Goal: Transaction & Acquisition: Purchase product/service

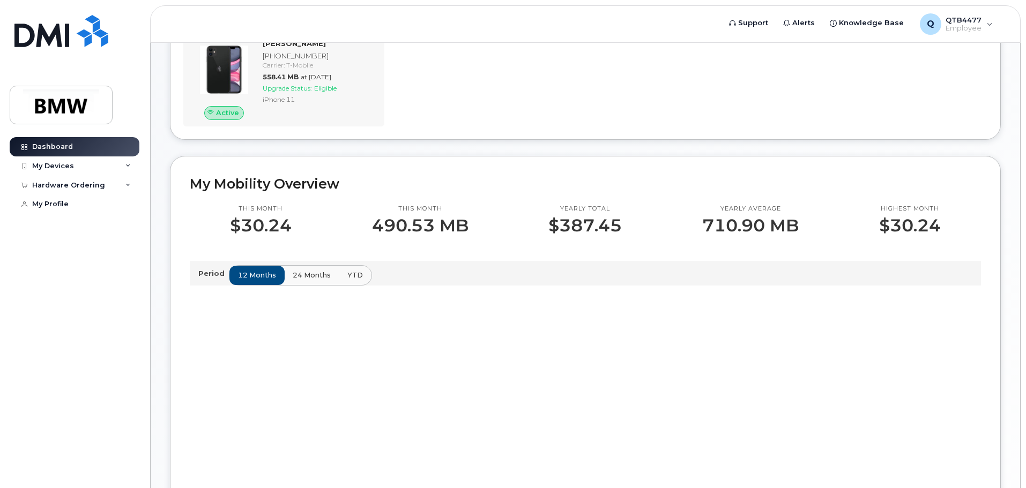
scroll to position [54, 0]
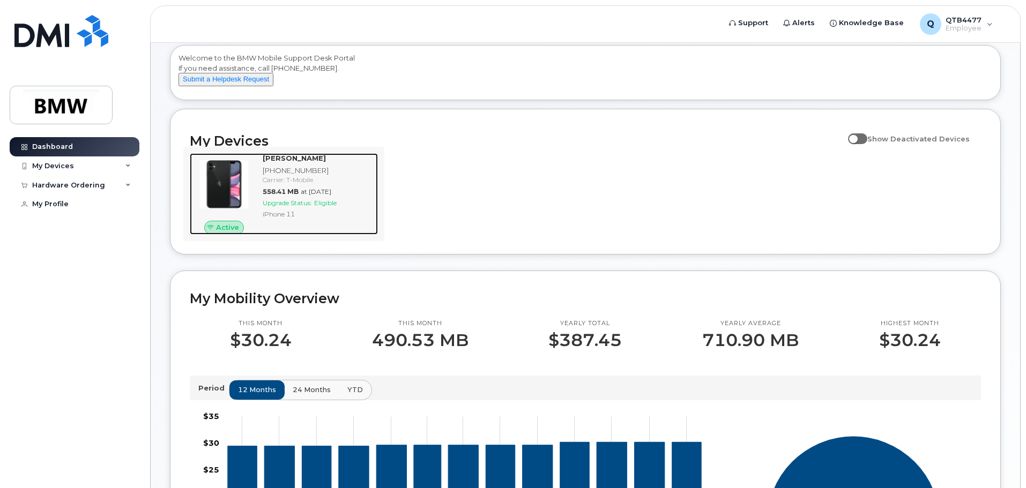
click at [310, 207] on span "Upgrade Status:" at bounding box center [287, 203] width 49 height 8
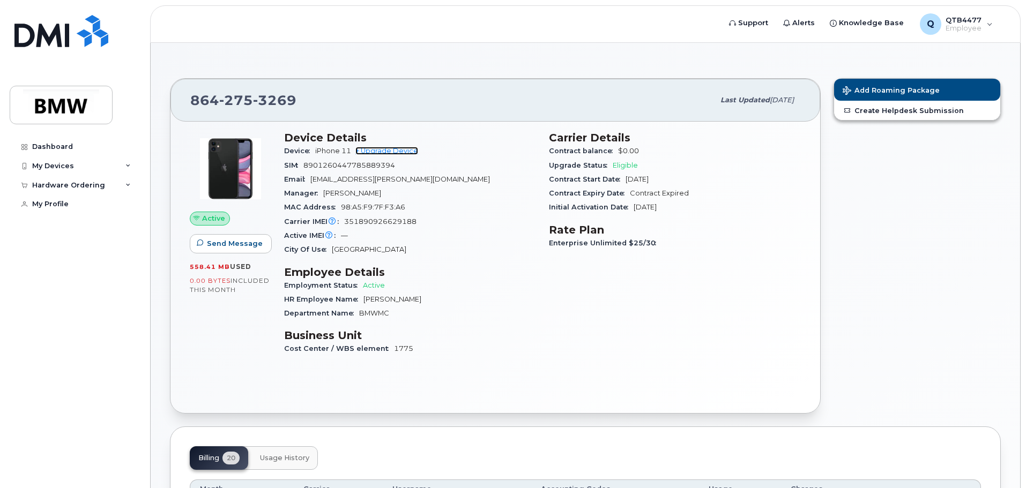
click at [397, 150] on link "+ Upgrade Device" at bounding box center [386, 151] width 63 height 8
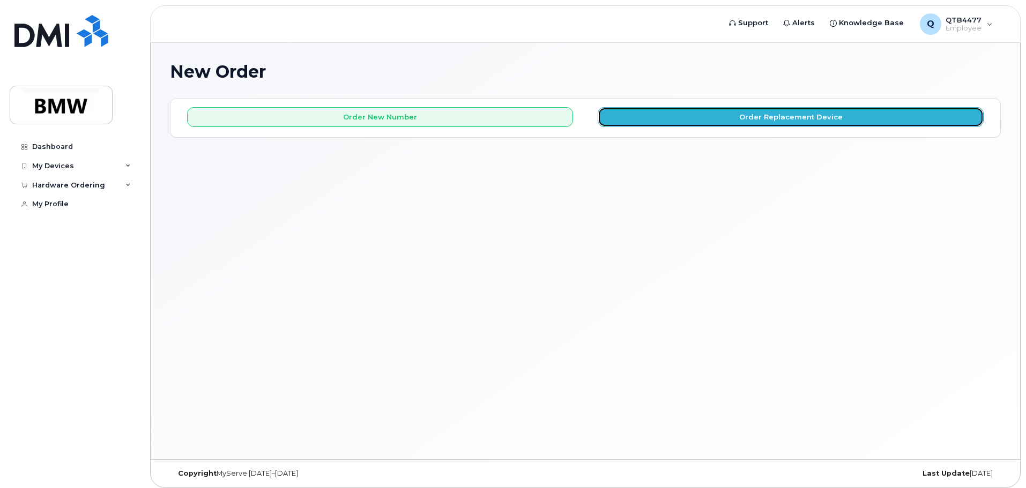
click at [781, 114] on button "Order Replacement Device" at bounding box center [791, 117] width 386 height 20
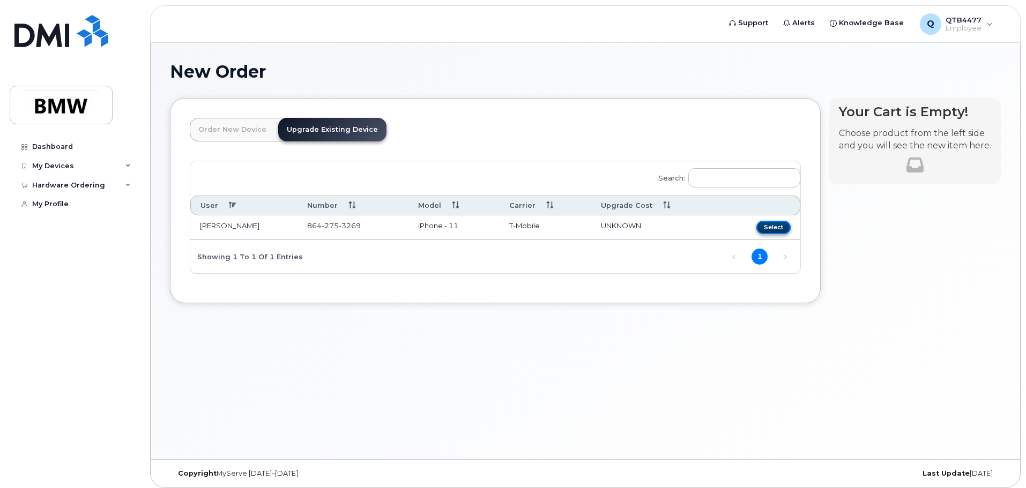
click at [765, 227] on button "Select" at bounding box center [774, 227] width 34 height 13
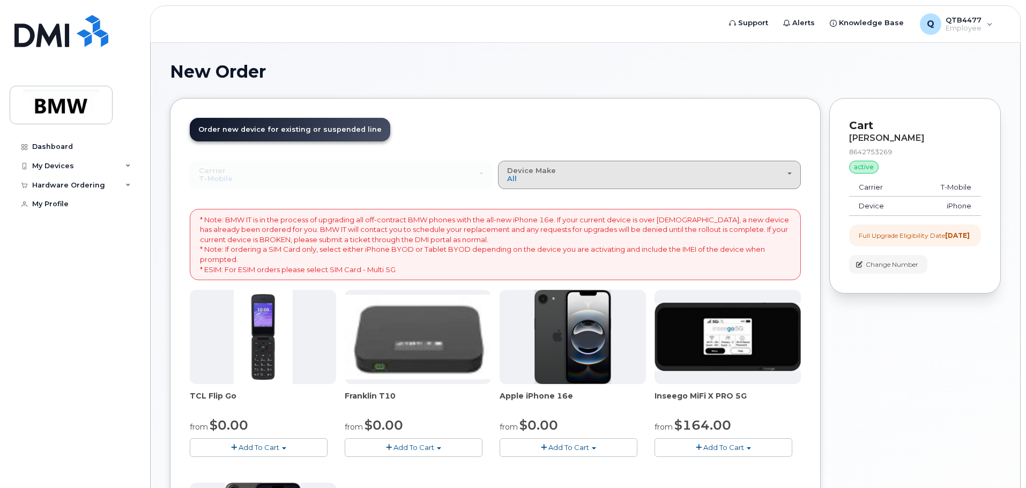
click at [578, 182] on div "Device Make All Cell Phone iPhone Modem" at bounding box center [649, 175] width 285 height 17
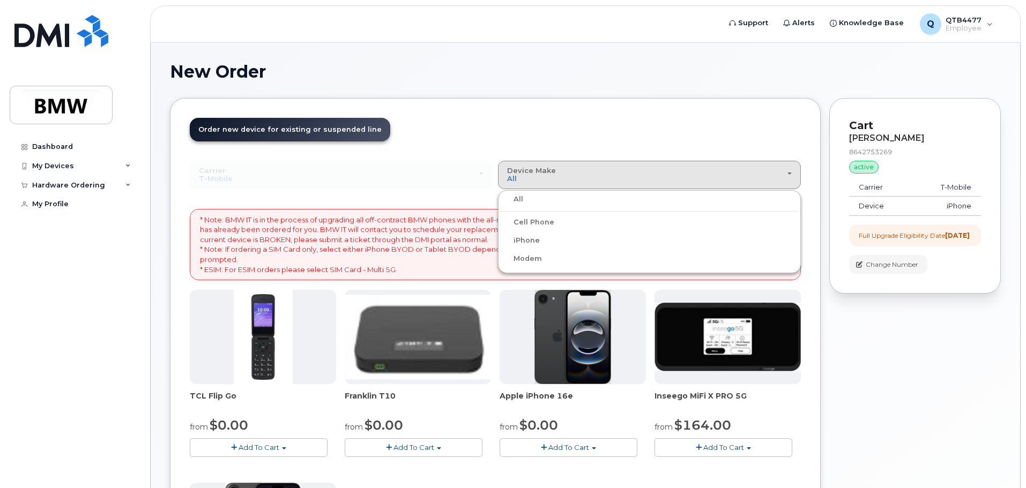
click at [533, 240] on label "iPhone" at bounding box center [520, 240] width 39 height 13
click at [0, 0] on input "iPhone" at bounding box center [0, 0] width 0 height 0
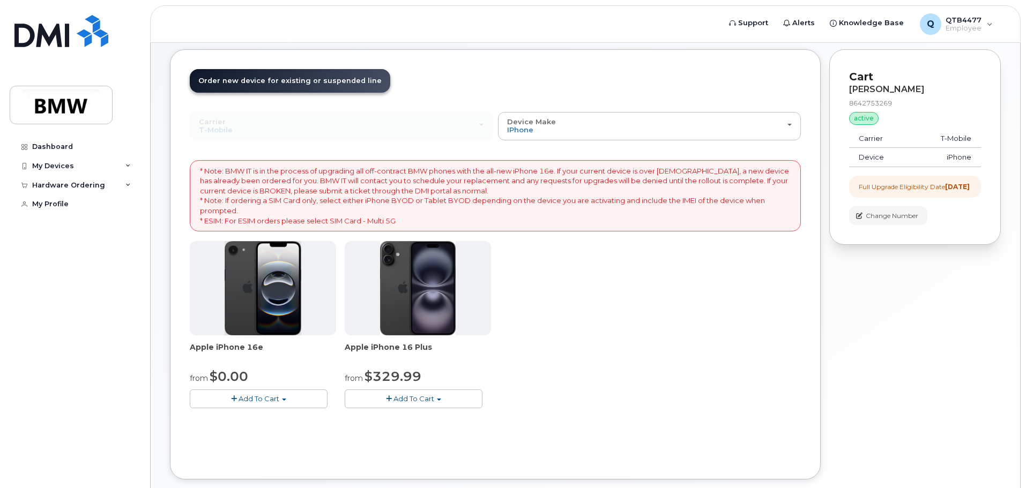
scroll to position [107, 0]
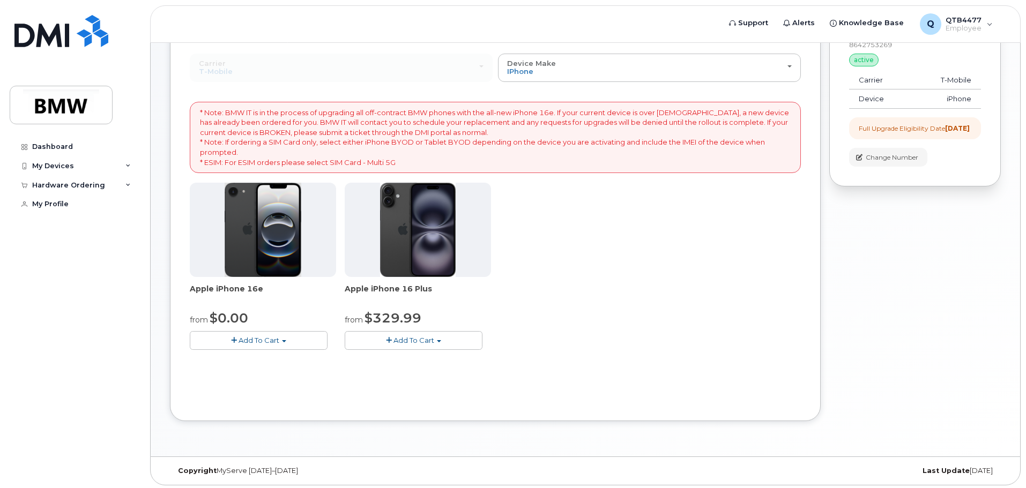
click at [262, 250] on img at bounding box center [263, 230] width 77 height 94
click at [267, 340] on span "Add To Cart" at bounding box center [259, 340] width 41 height 9
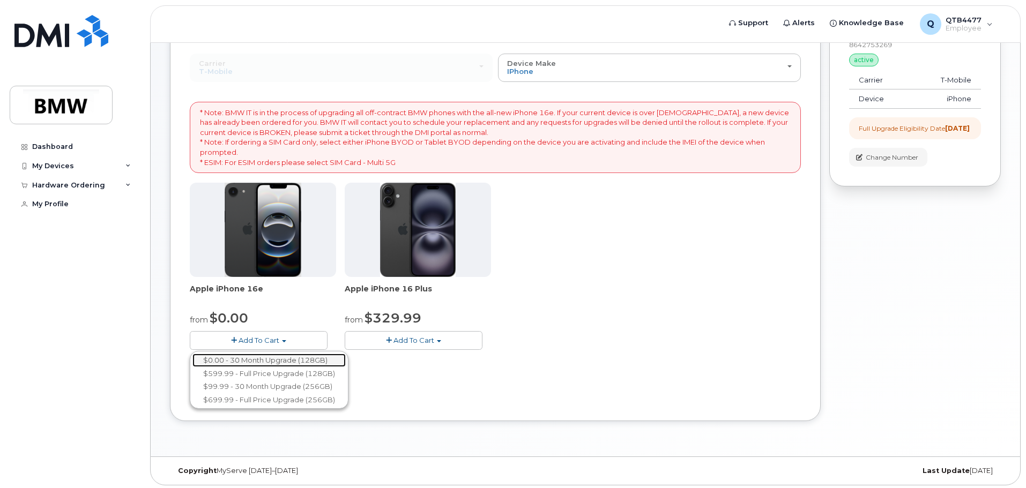
click at [278, 360] on link "$0.00 - 30 Month Upgrade (128GB)" at bounding box center [268, 360] width 153 height 13
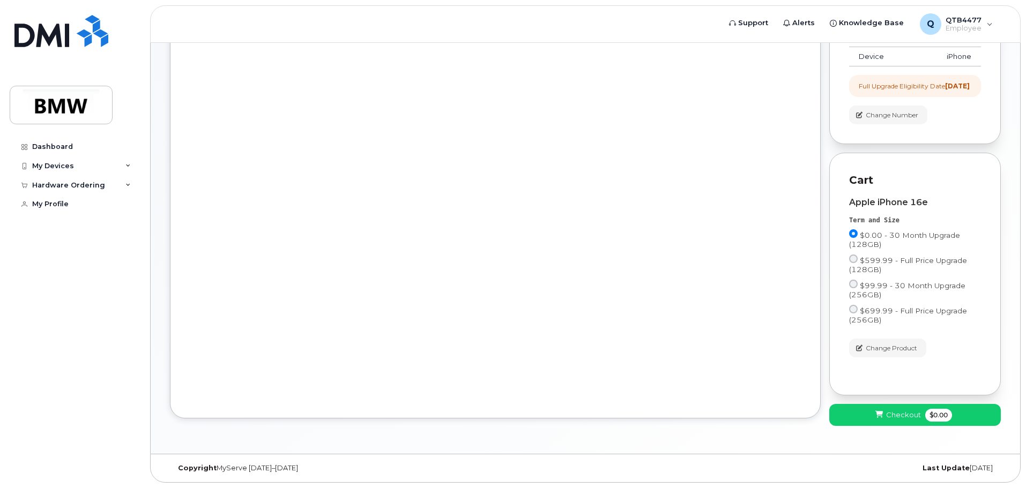
scroll to position [159, 0]
click at [911, 418] on span "Checkout" at bounding box center [903, 415] width 35 height 10
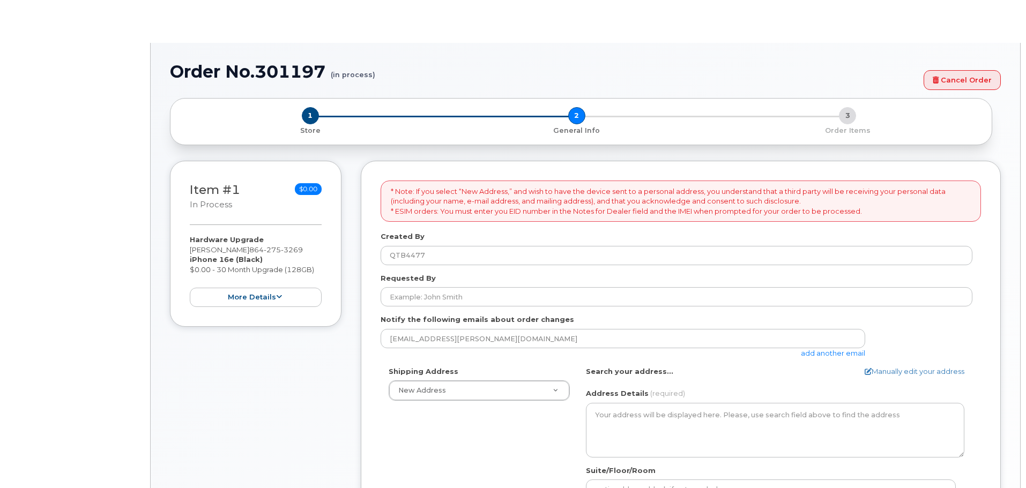
select select
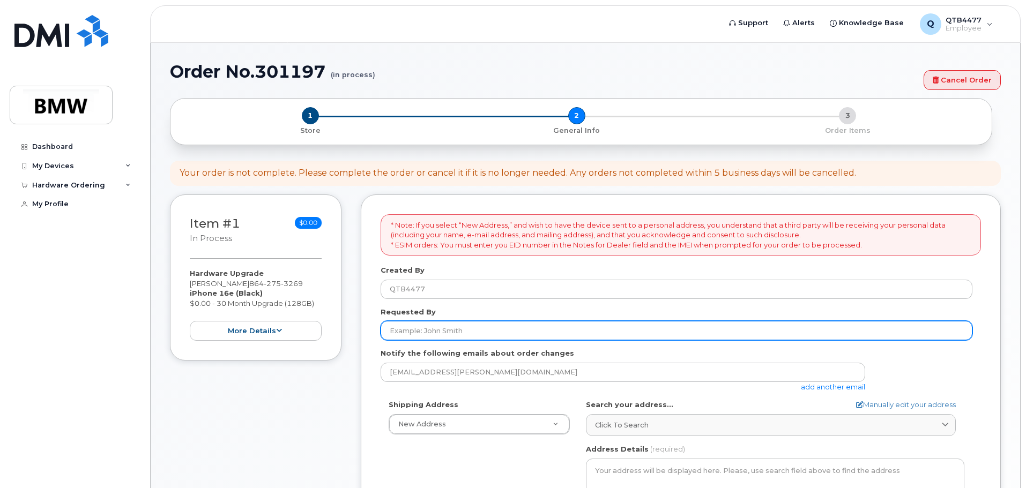
click at [468, 330] on input "Requested By" at bounding box center [677, 330] width 592 height 19
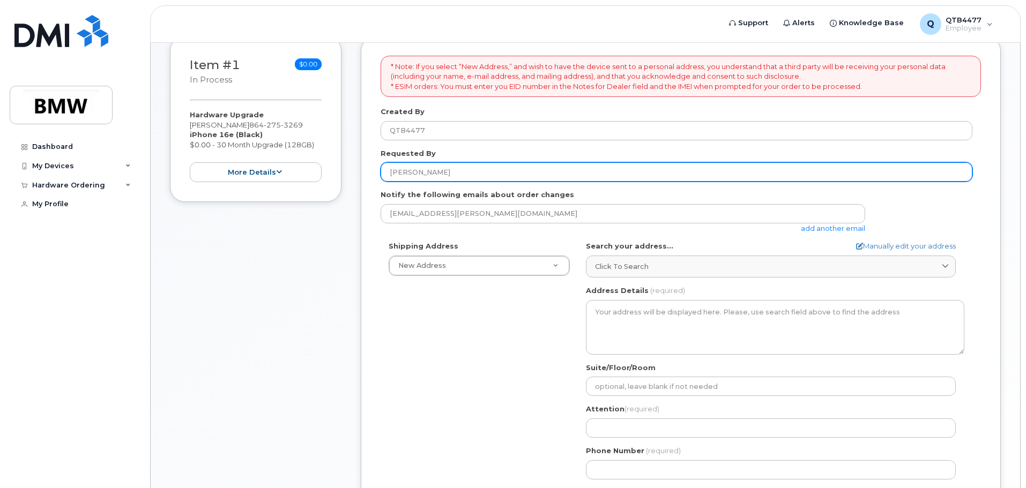
scroll to position [161, 0]
type input "[PERSON_NAME]"
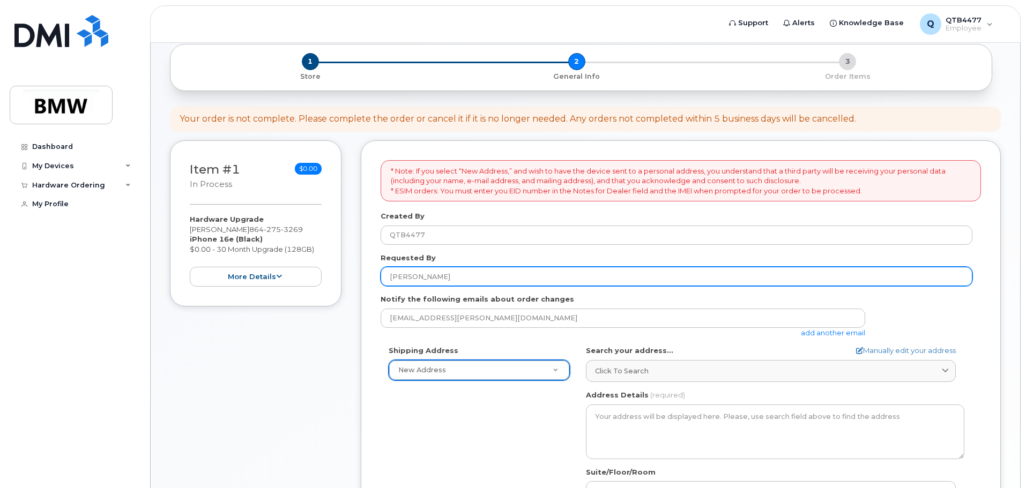
scroll to position [54, 0]
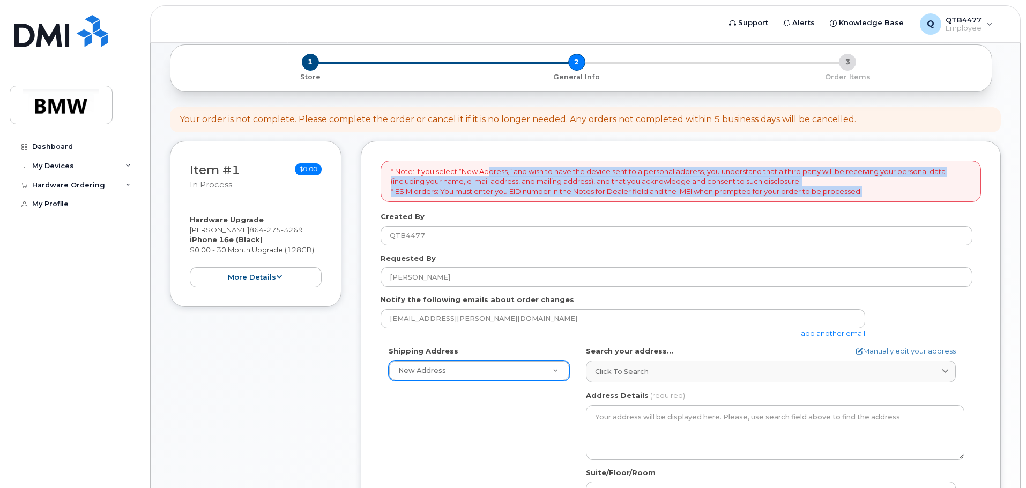
drag, startPoint x: 491, startPoint y: 172, endPoint x: 931, endPoint y: 198, distance: 440.9
click at [931, 198] on div "* Note: If you select “New Address,” and wish to have the device sent to a pers…" at bounding box center [681, 182] width 601 height 42
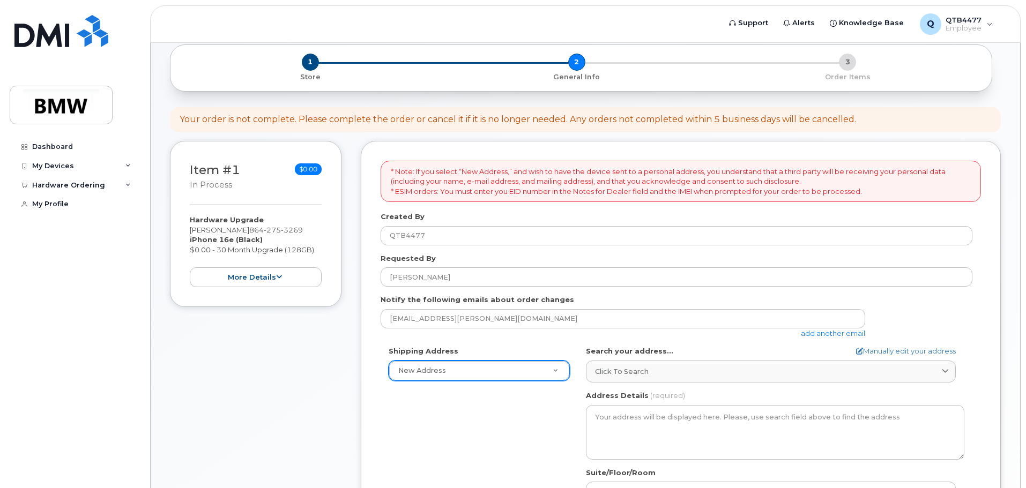
click at [418, 175] on p "* Note: If you select “New Address,” and wish to have the device sent to a pers…" at bounding box center [681, 182] width 580 height 30
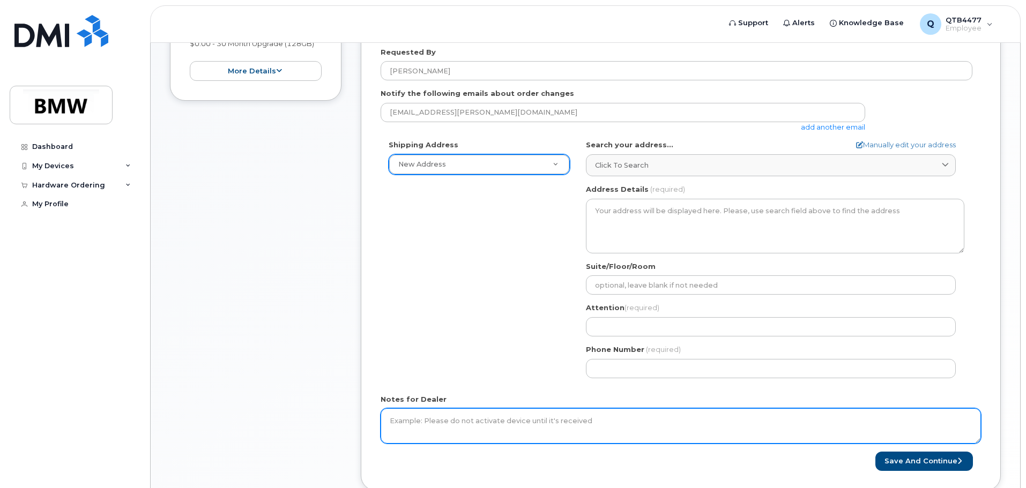
scroll to position [268, 0]
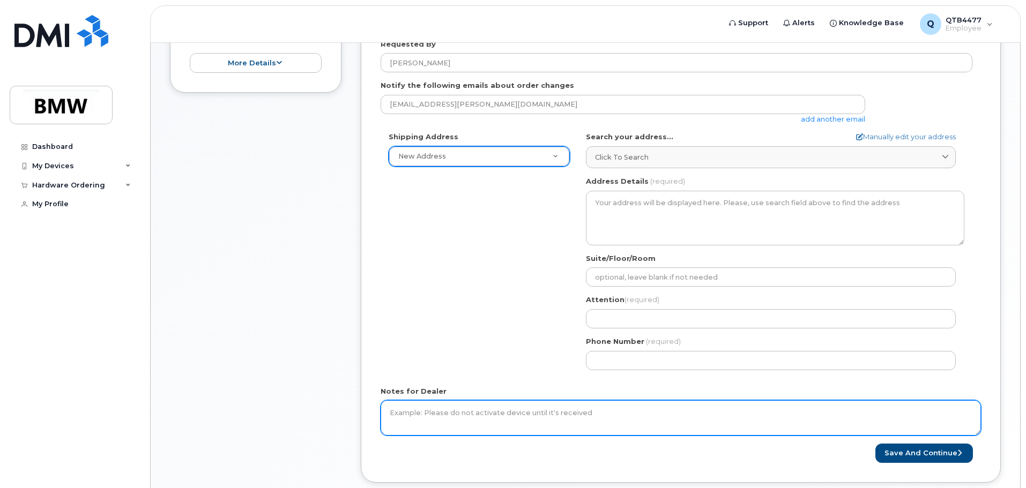
click at [603, 416] on textarea "Notes for Dealer" at bounding box center [681, 418] width 601 height 35
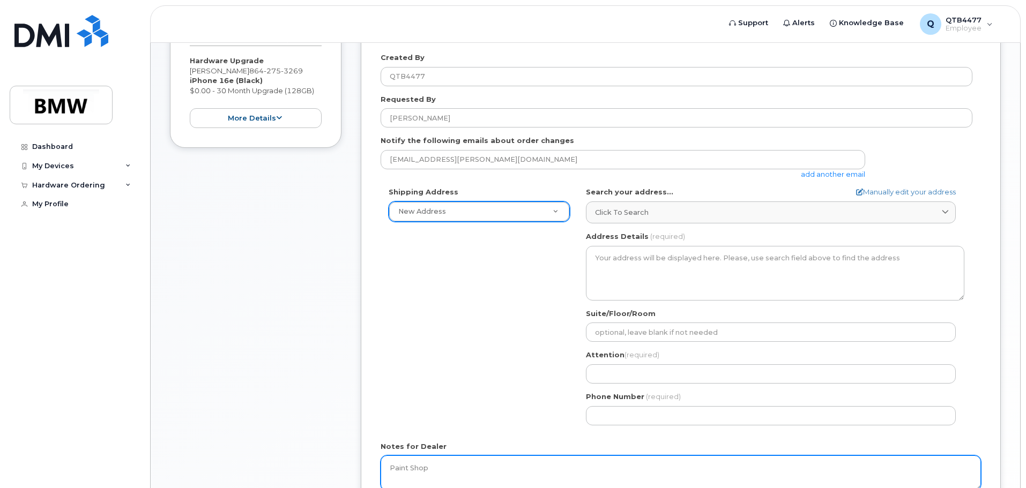
scroll to position [214, 0]
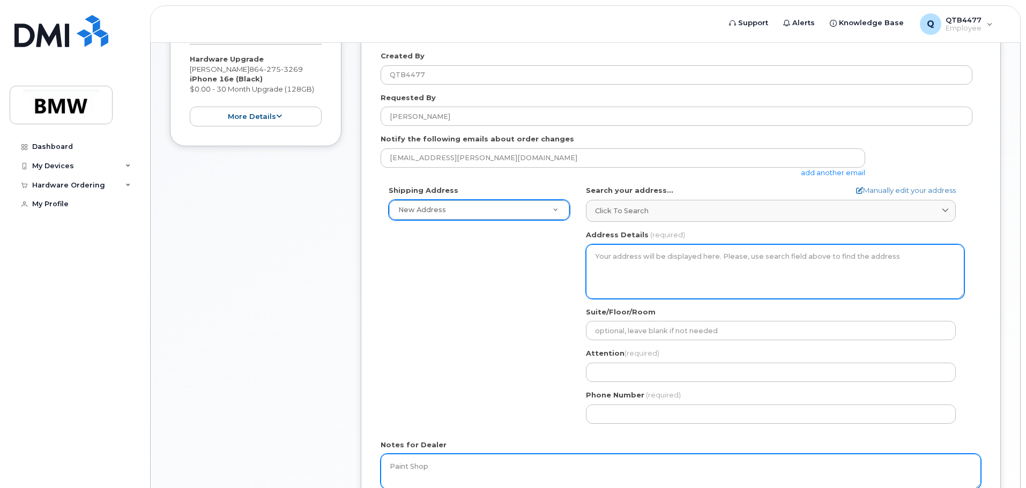
type textarea "Paint Shop"
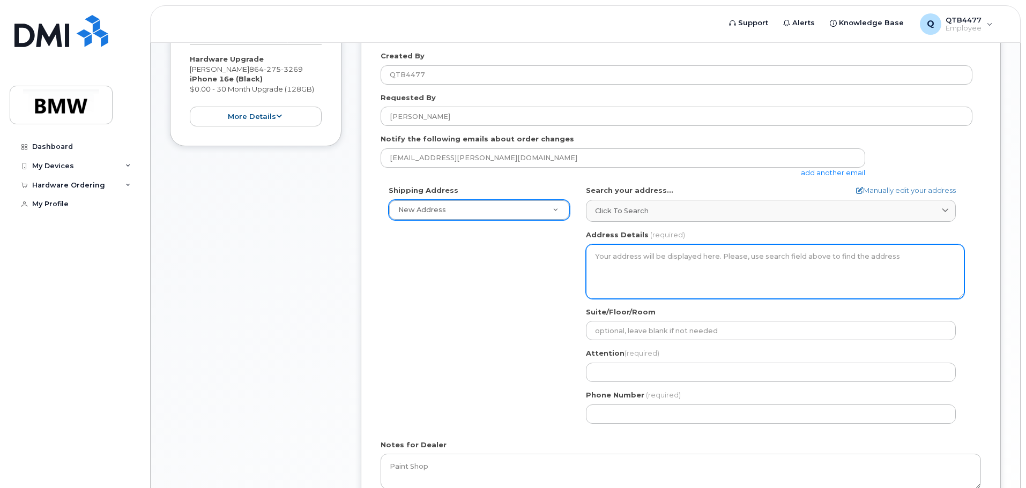
click at [658, 262] on textarea "Address Details" at bounding box center [775, 271] width 379 height 55
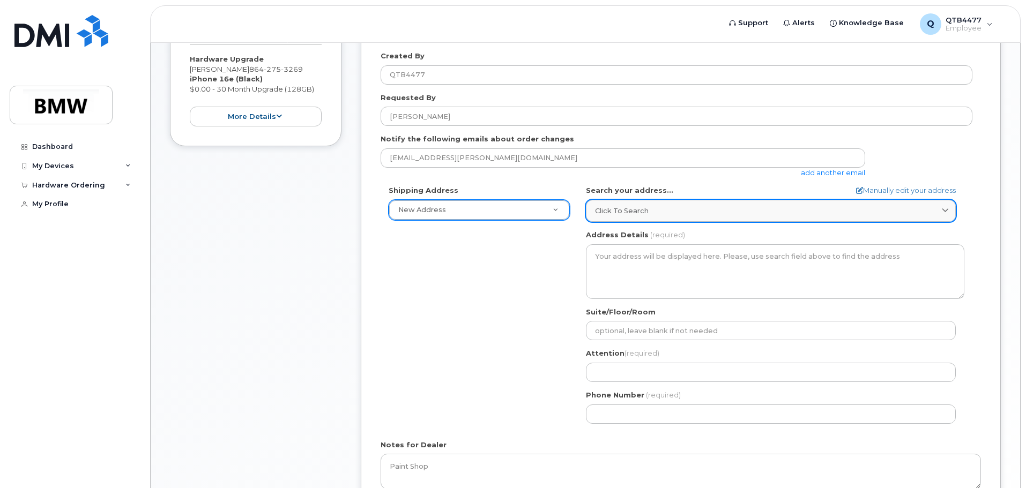
click at [770, 211] on div "Click to search" at bounding box center [771, 211] width 352 height 10
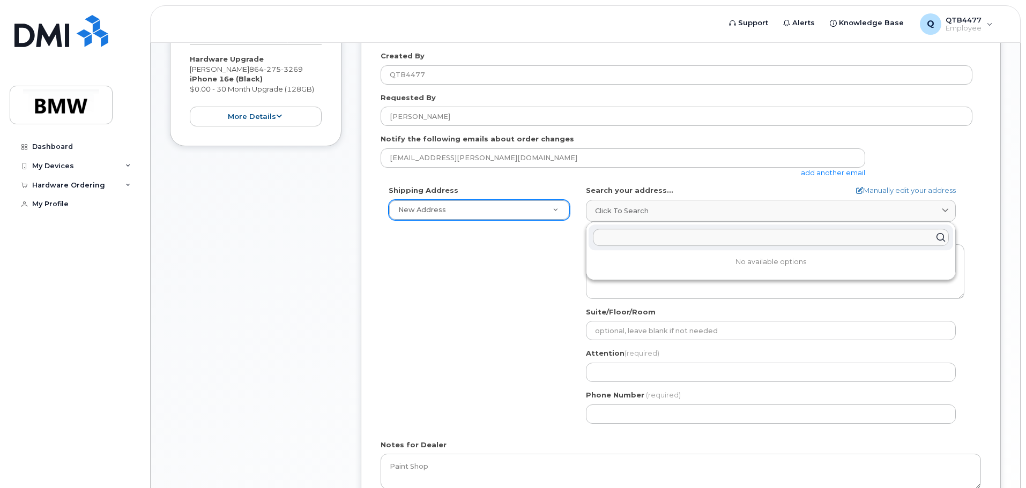
drag, startPoint x: 453, startPoint y: 309, endPoint x: 460, endPoint y: 309, distance: 7.5
click at [456, 309] on div "Shipping Address New Address New Address BMW MC Plant BMW North America Financi…" at bounding box center [677, 309] width 592 height 246
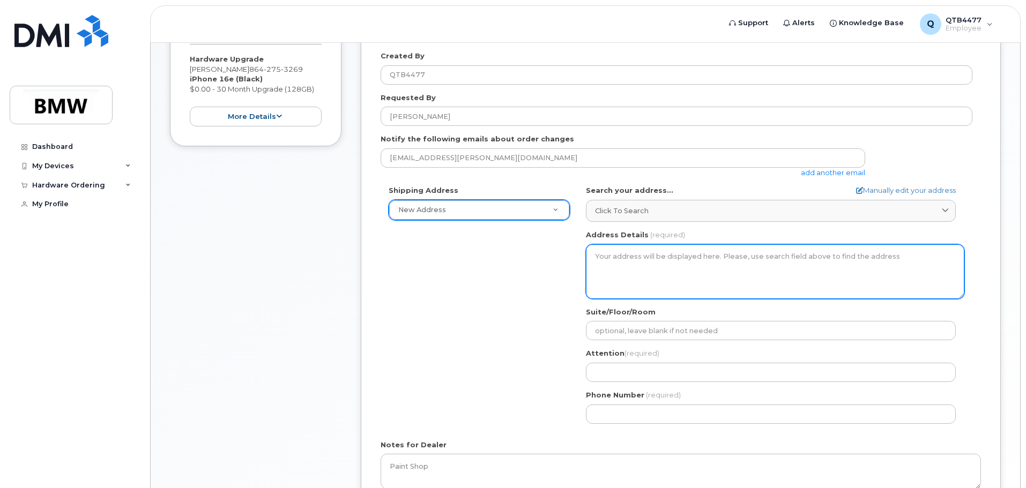
click at [698, 278] on textarea "Address Details" at bounding box center [775, 271] width 379 height 55
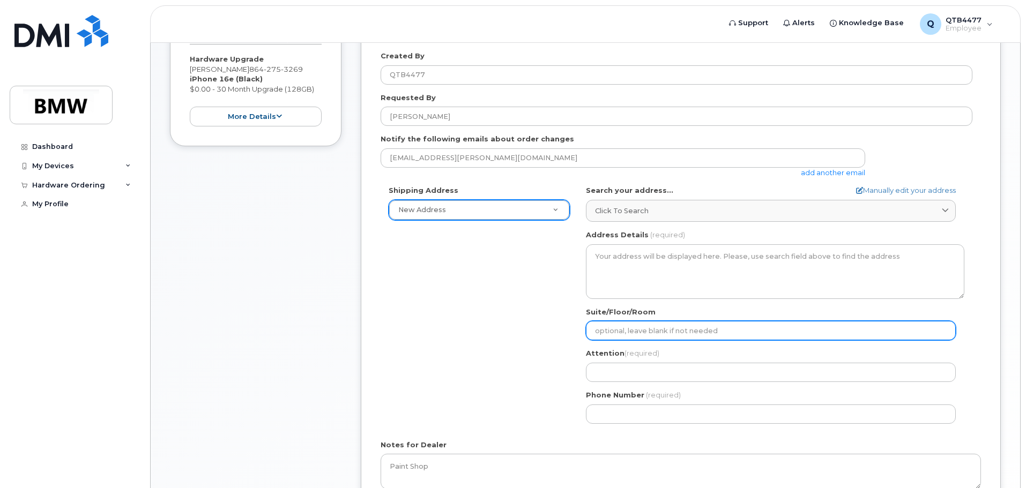
click at [667, 324] on input "Suite/Floor/Room" at bounding box center [771, 330] width 370 height 19
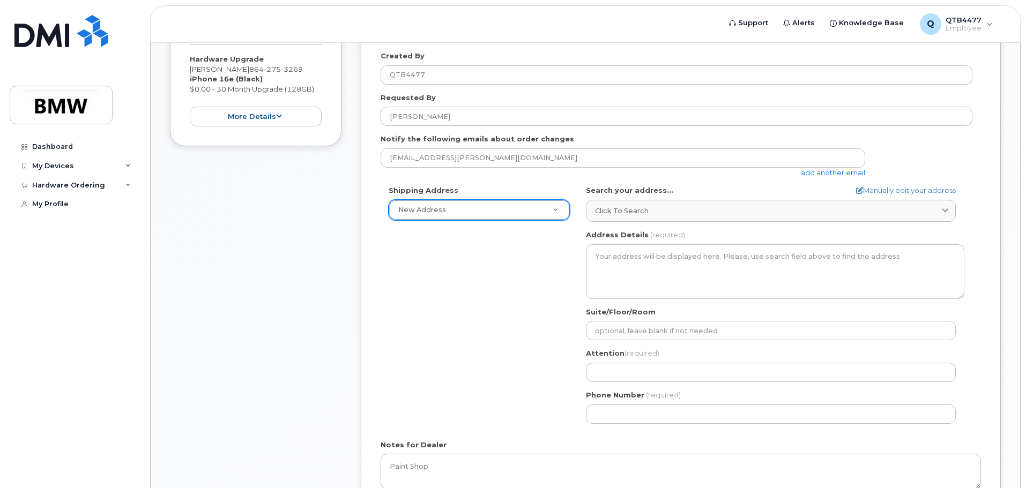
click at [649, 362] on div "Attention (required)" at bounding box center [775, 366] width 379 height 34
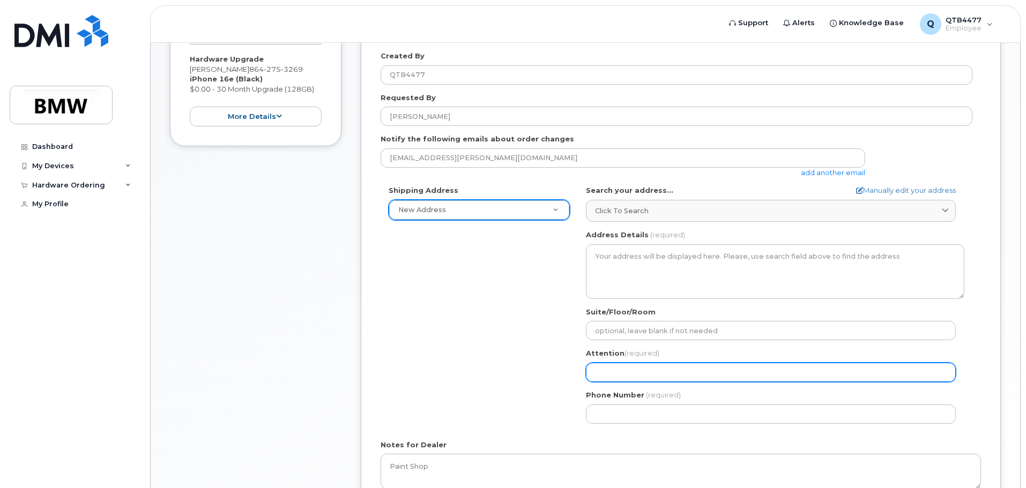
click at [657, 370] on input "Attention (required)" at bounding box center [771, 372] width 370 height 19
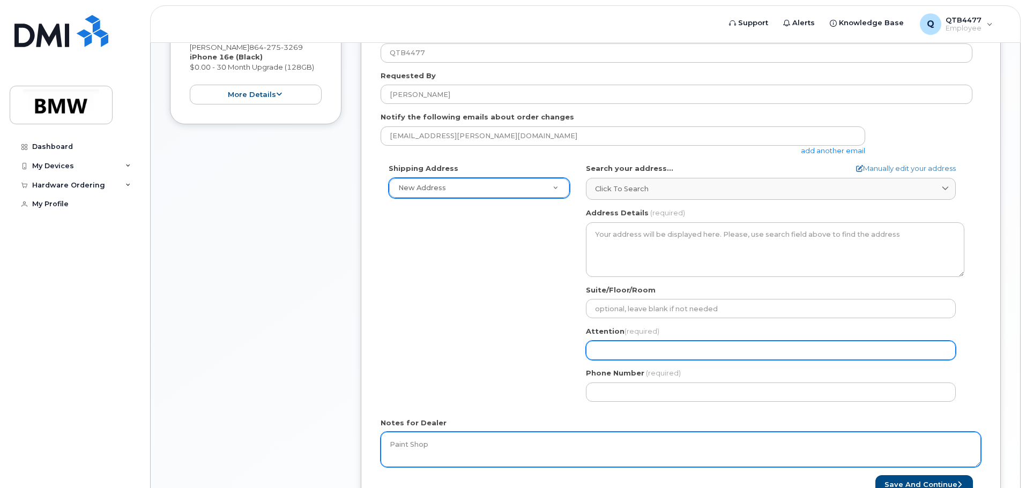
scroll to position [332, 0]
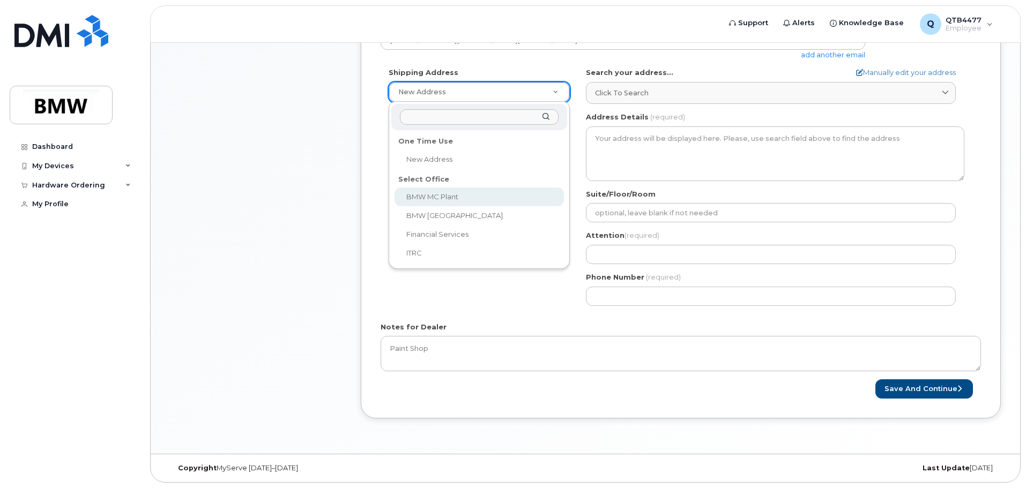
select select
type textarea "1400 Highway 101 S GREER SC 29651-6731 UNITED STATES Greer South Carolina 29651…"
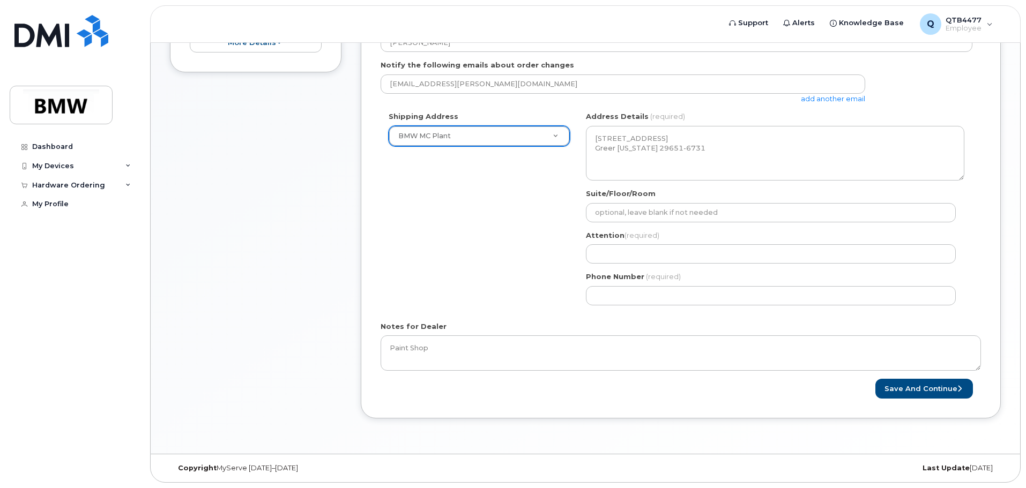
scroll to position [288, 0]
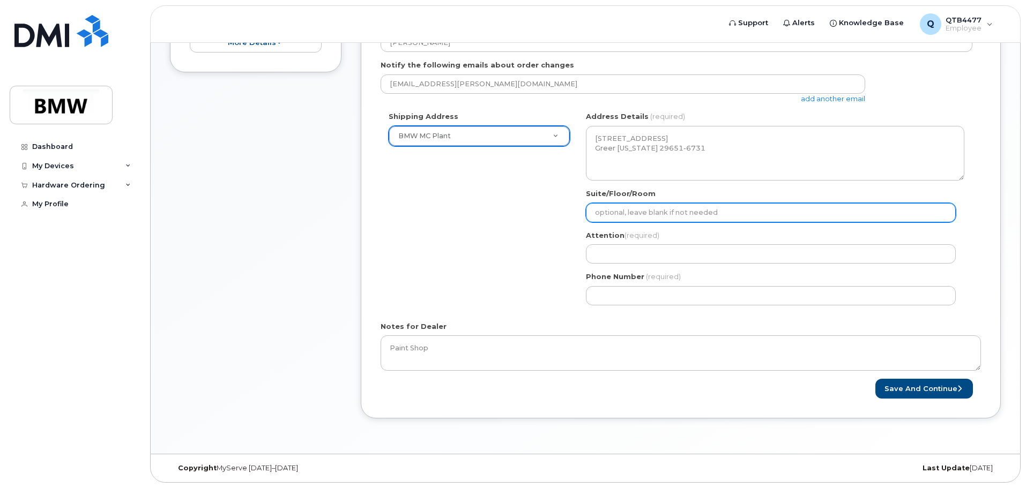
click at [695, 211] on input "Suite/Floor/Room" at bounding box center [771, 212] width 370 height 19
select select
type input "P"
select select
type input "Pa"
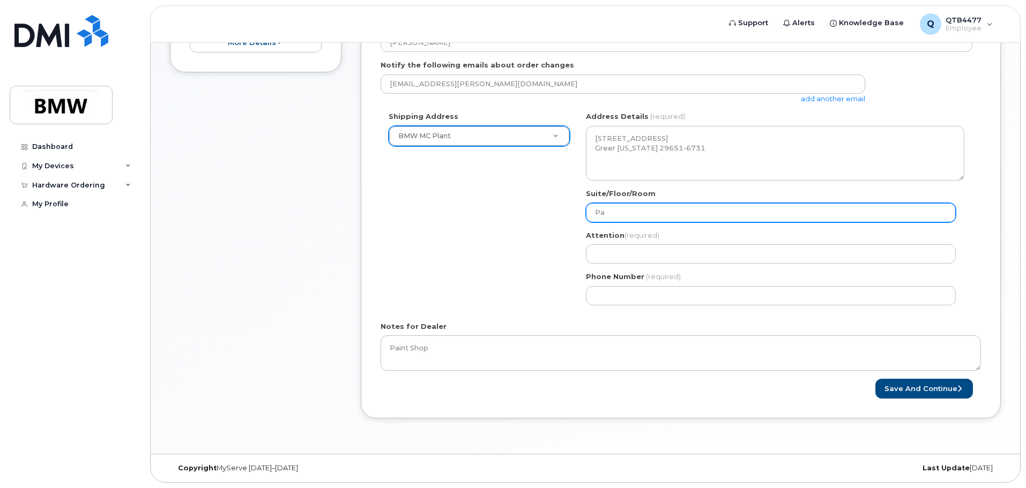
select select
type input "Pai"
select select
type input "Pain"
select select
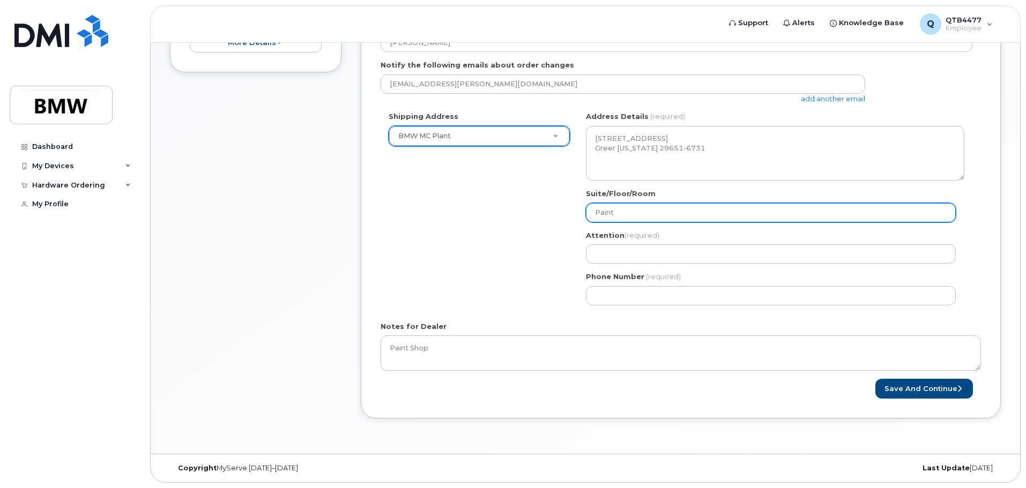
type input "Paint"
select select
type input "Paint S"
select select
type input "Paint SH"
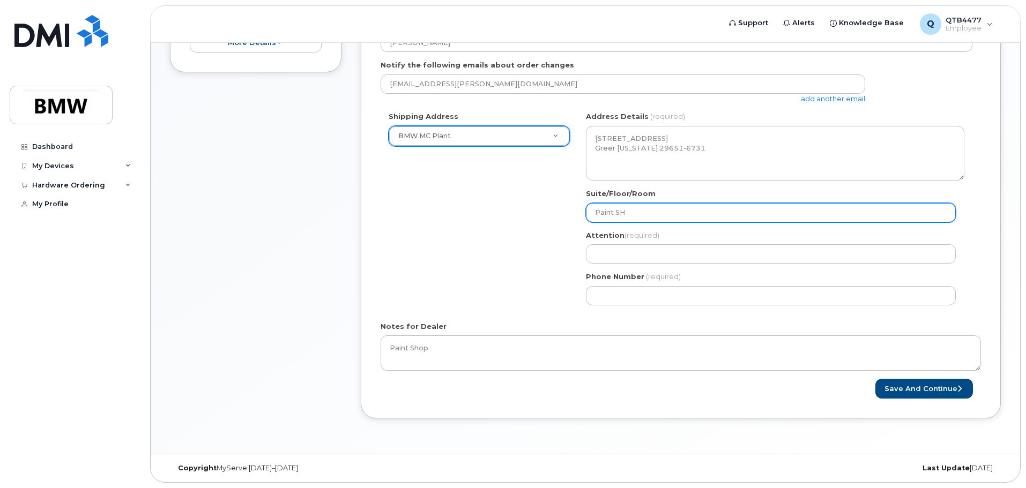
select select
type input "Paint SHo"
select select
type input "Paint SHop"
select select
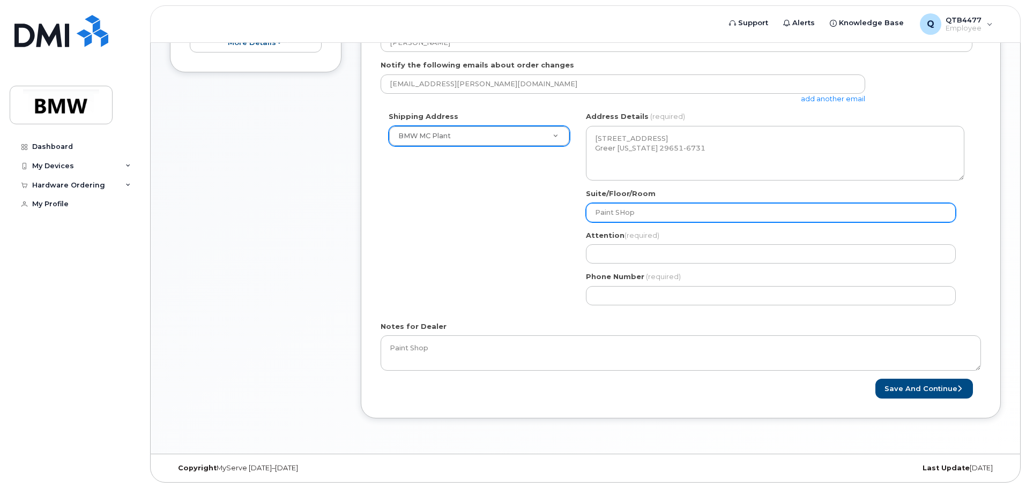
type input "Paint SHo"
select select
type input "Paint SH"
select select
type input "Paint S"
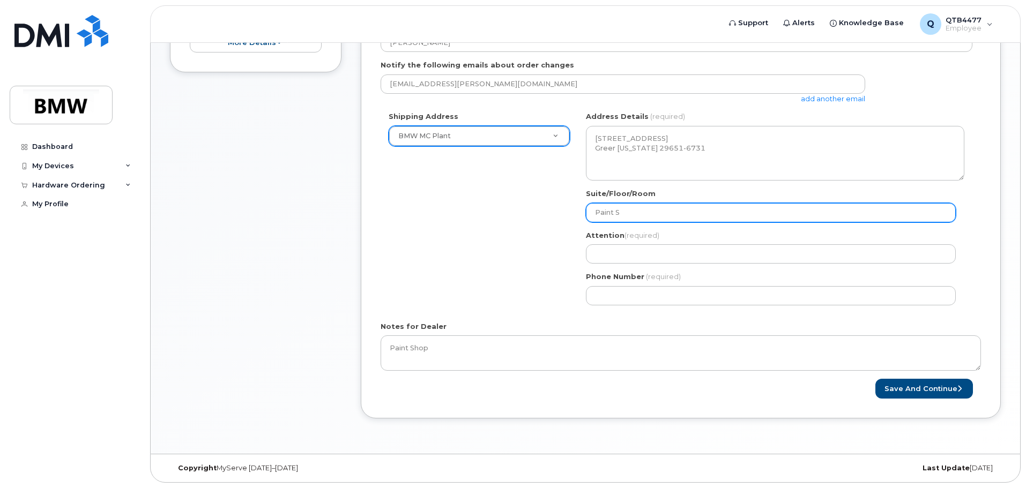
select select
type input "Paint Sh"
select select
type input "Paint Sho"
select select
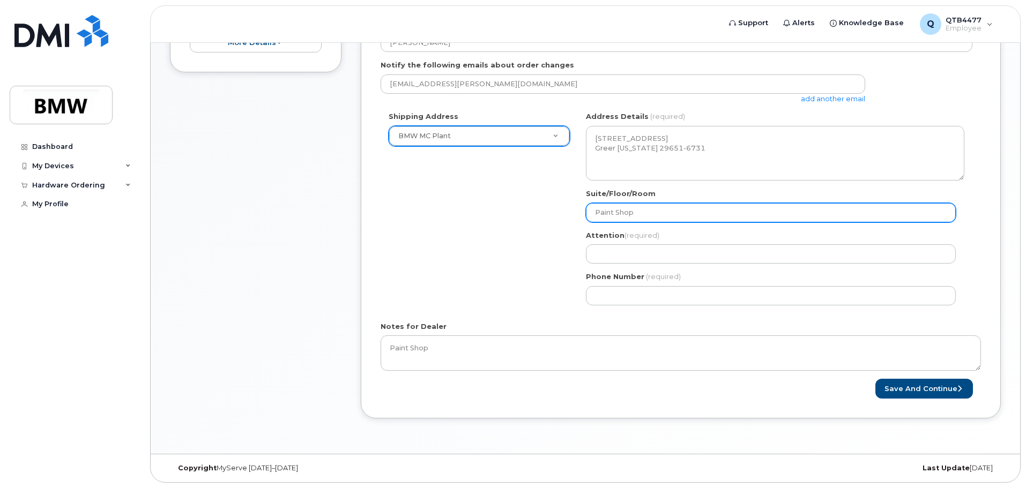
type input "Paint Shop"
select select
type input "Paint Shop 5"
select select
type input "Paint Shop 5t"
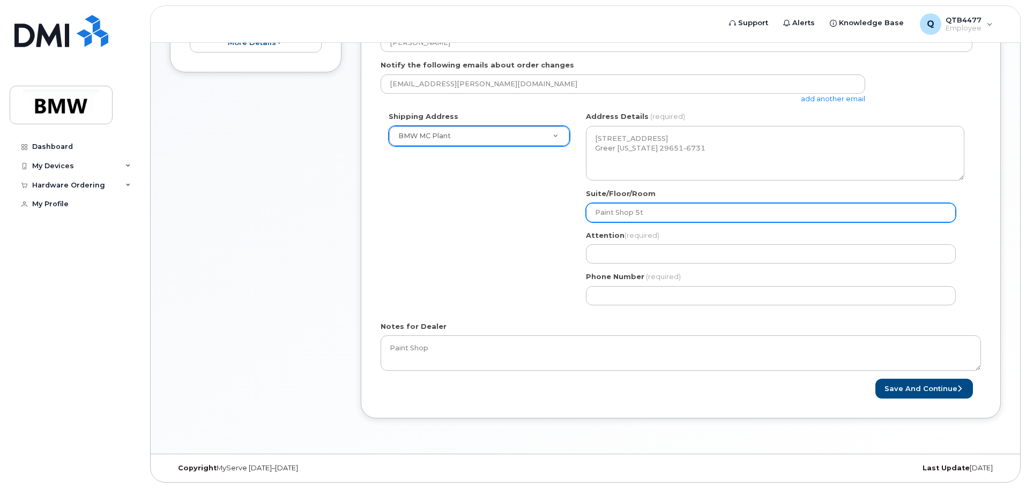
select select
type input "Paint Shop 5th"
select select
type input "Paint Shop 5t"
select select
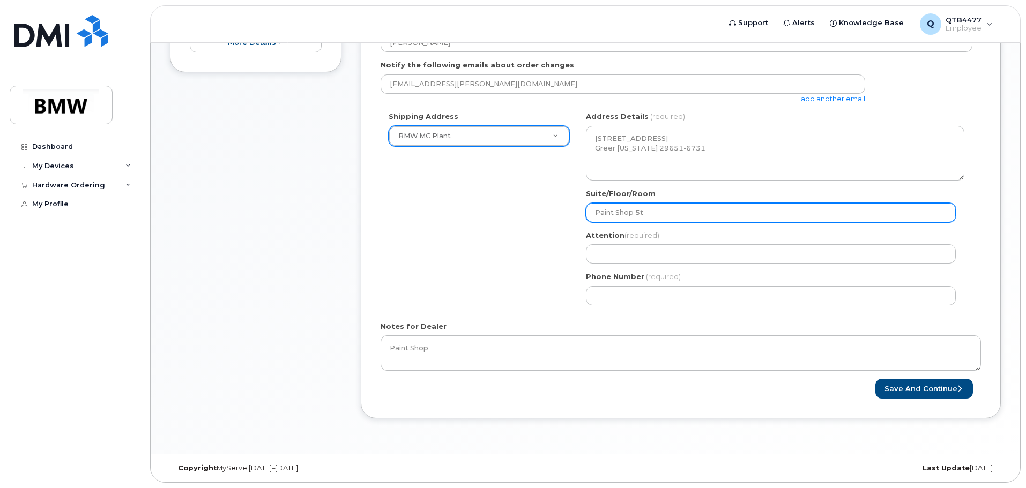
type input "Paint Shop 5"
select select
type input "Paint Shop"
select select
type input "Paint Shop 4"
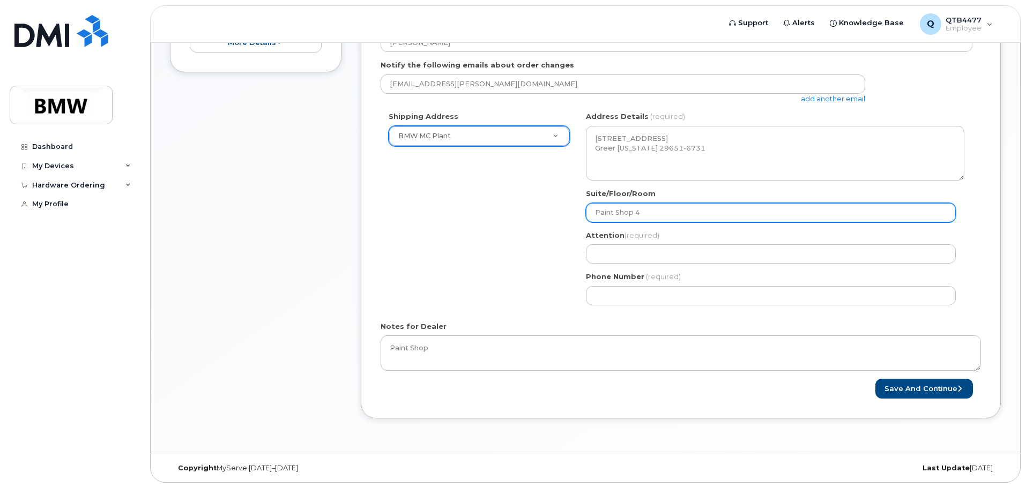
select select
type input "Paint Shop 4t"
select select
type input "Paint Shop 4th"
select select
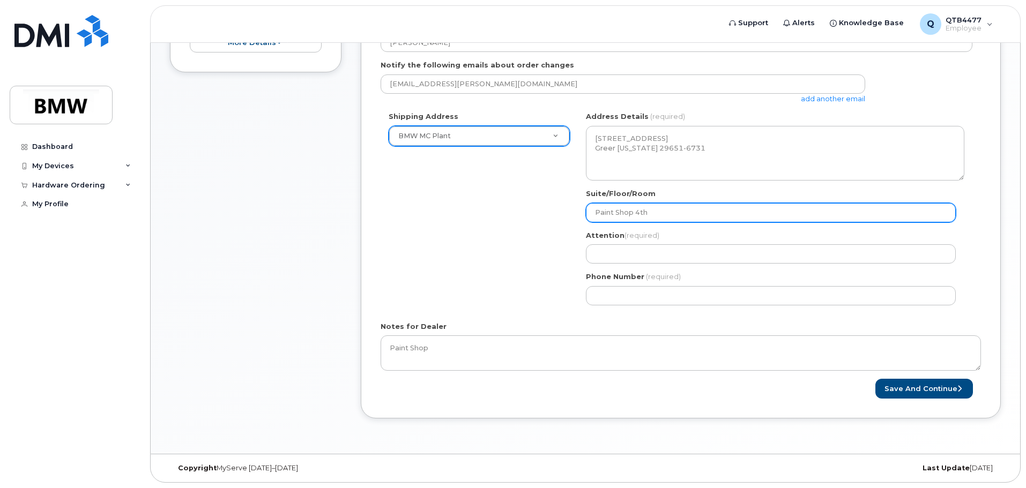
type input "Paint Shop 4th G"
select select
type input "Paint Shop 4th"
select select
type input "Paint Shop 4th F"
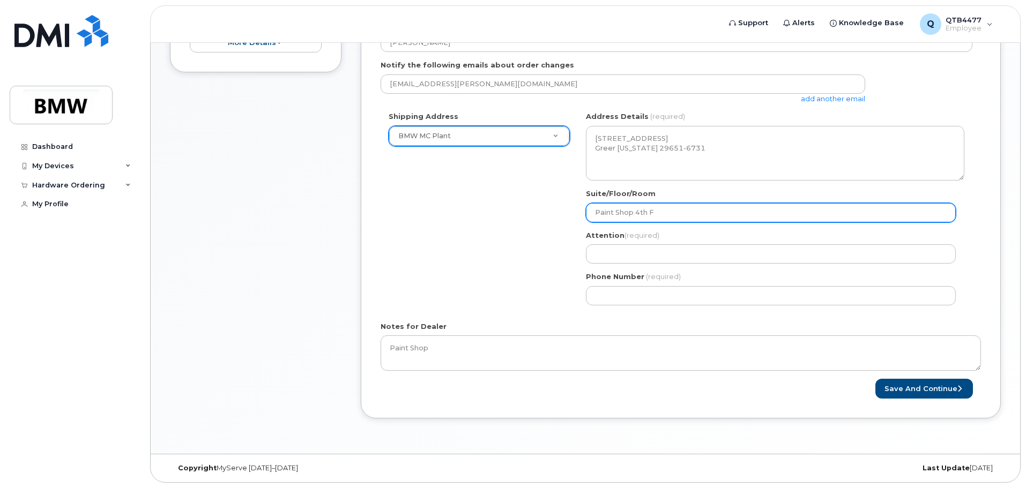
select select
type input "Paint Shop 4th Fl"
select select
type input "Paint Shop 4th Flo"
select select
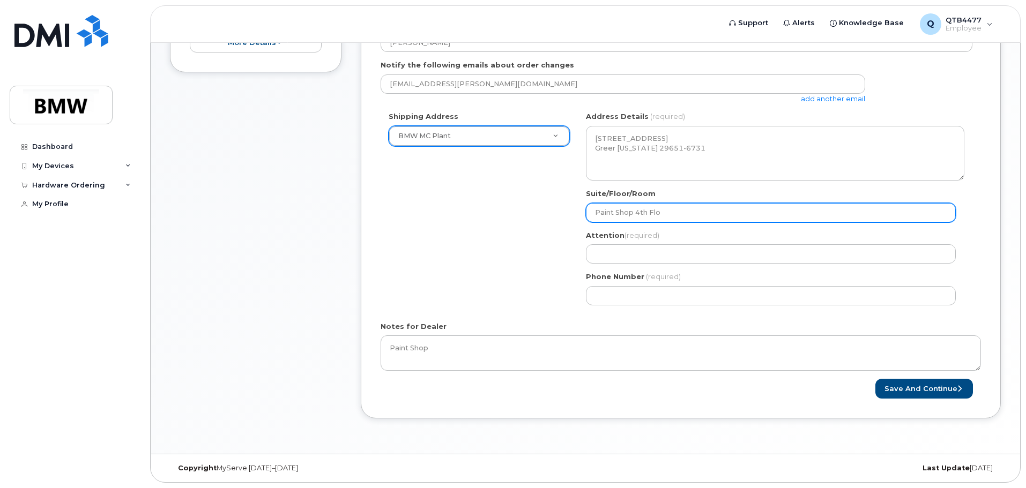
type input "Paint Shop 4th Floo"
select select
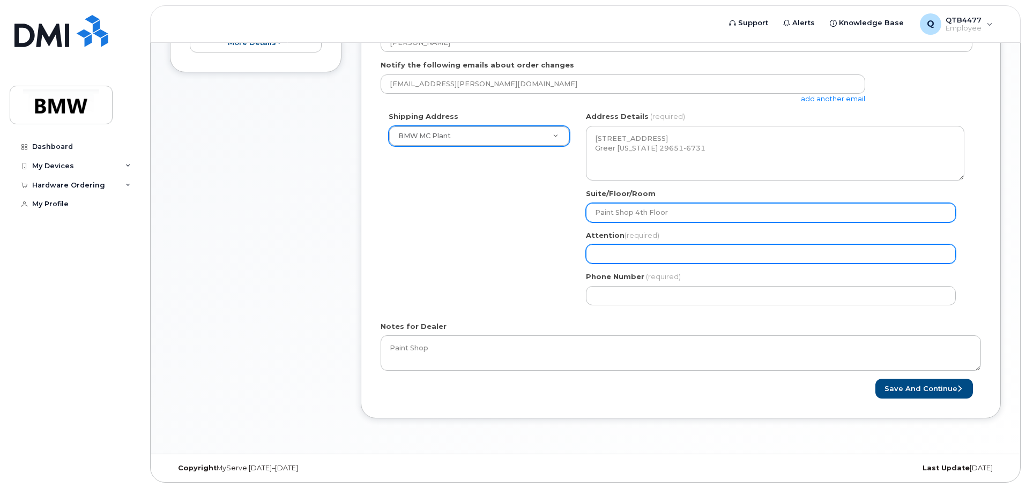
type input "Paint Shop 4th Floor"
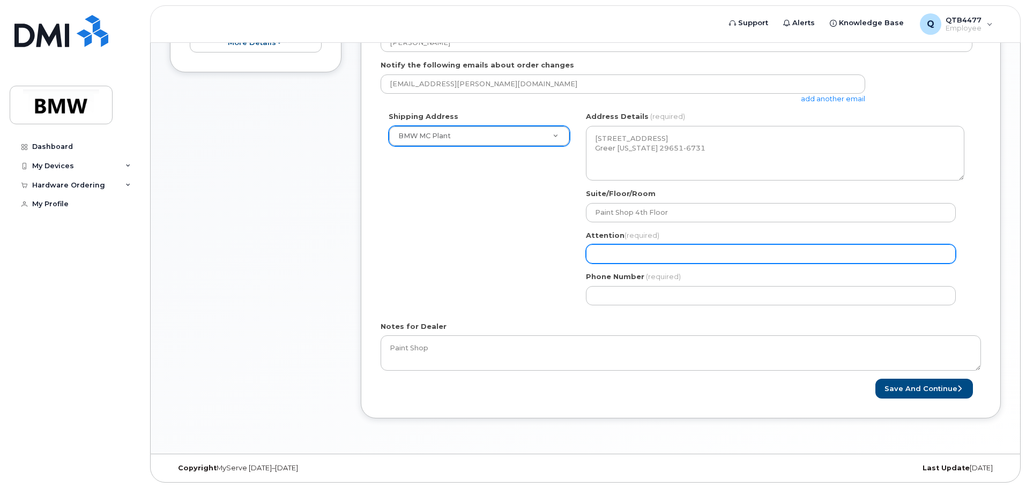
click at [664, 253] on input "Attention (required)" at bounding box center [771, 253] width 370 height 19
select select
type input "G"
select select
type input "Ga"
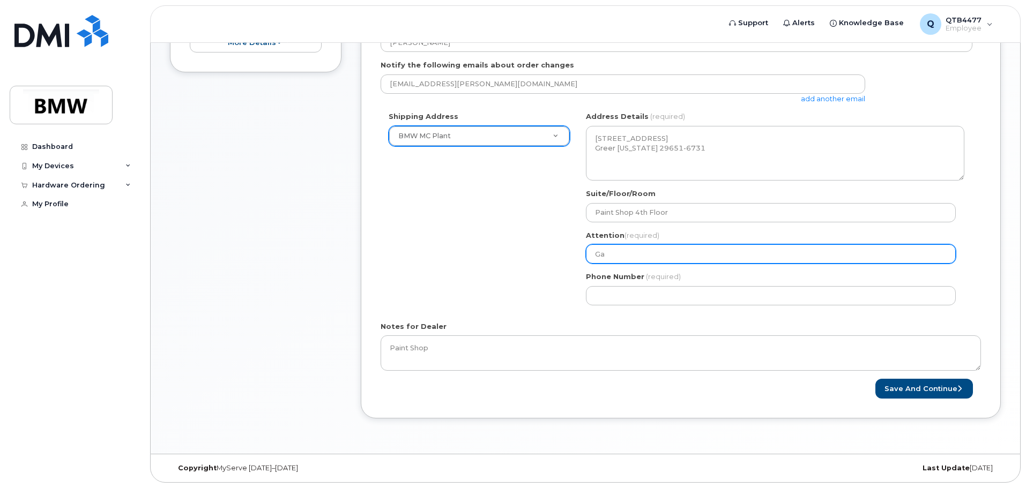
select select
type input "Gar"
select select
type input "Garl"
select select
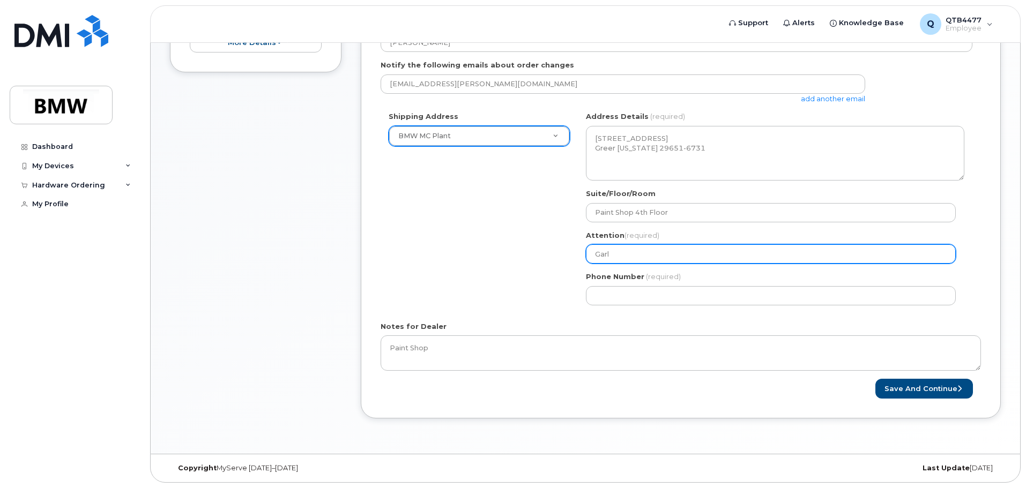
type input "Garla"
select select
type input "Garlan"
select select
type input "Garland"
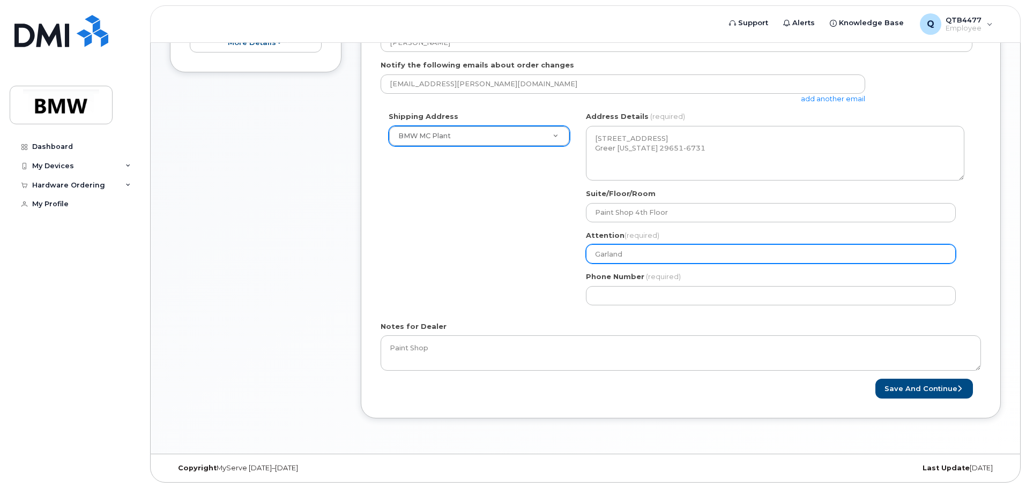
select select
type input "Garland ,"
select select
type input "Garland ,o"
select select
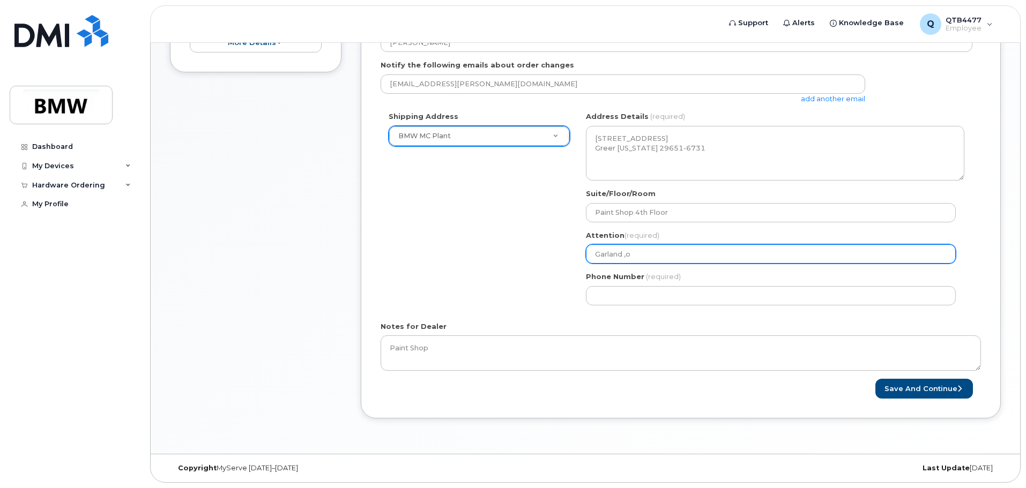
type input "Garland ,"
select select
type input "Garland"
select select
type input "Garland M"
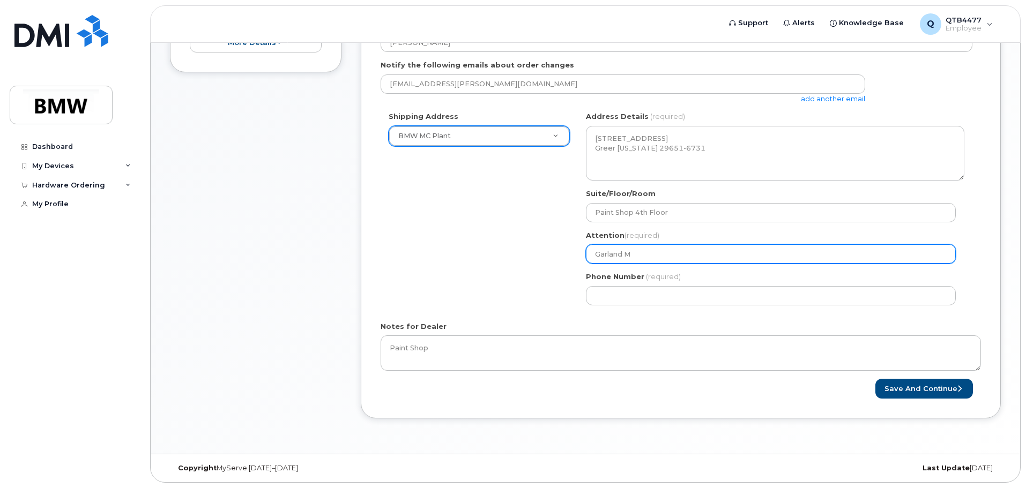
select select
type input "Garland Mo"
select select
type input "Garland Moo"
select select
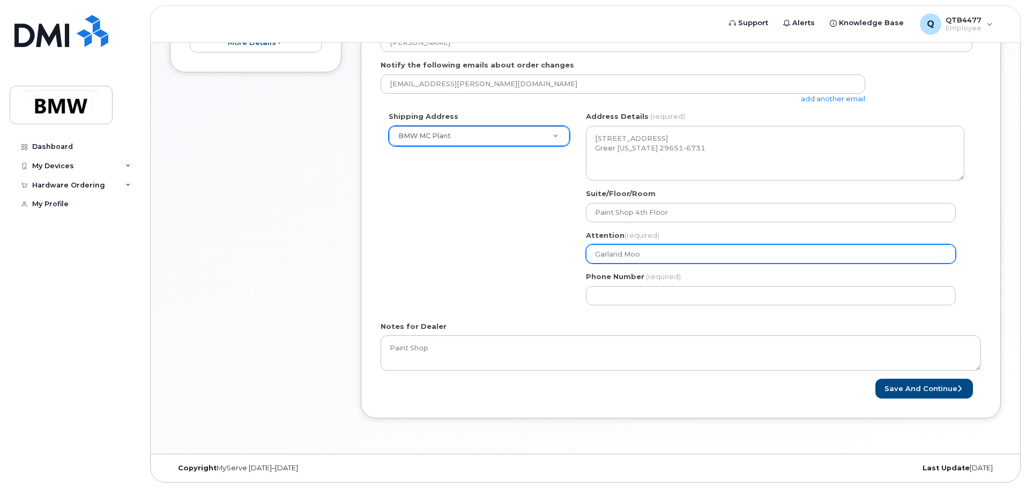
type input "Garland Moor"
select select
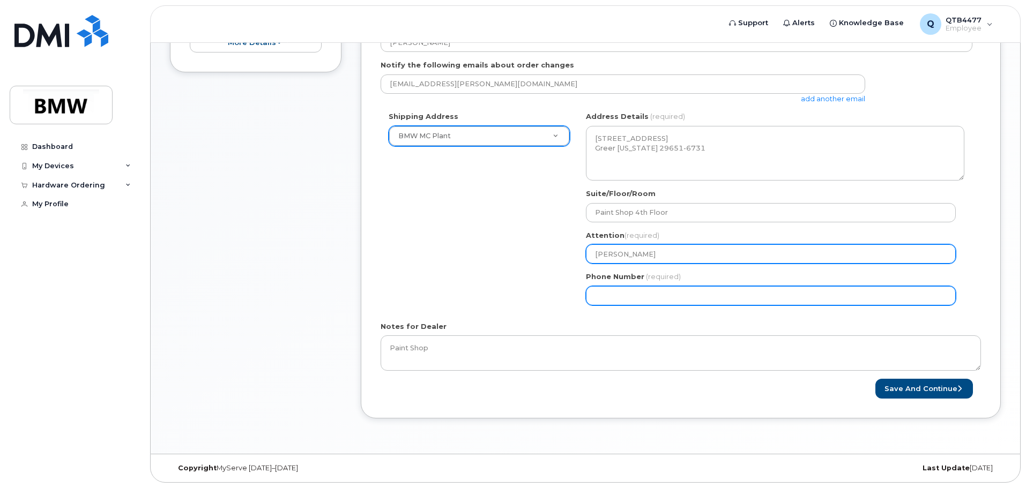
type input "[PERSON_NAME]"
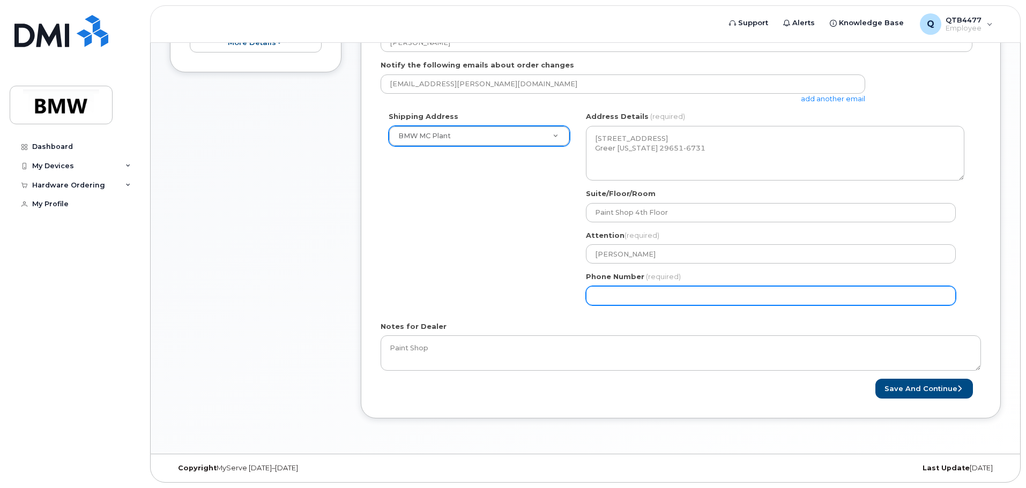
click at [655, 292] on input "Phone Number" at bounding box center [771, 295] width 370 height 19
select select
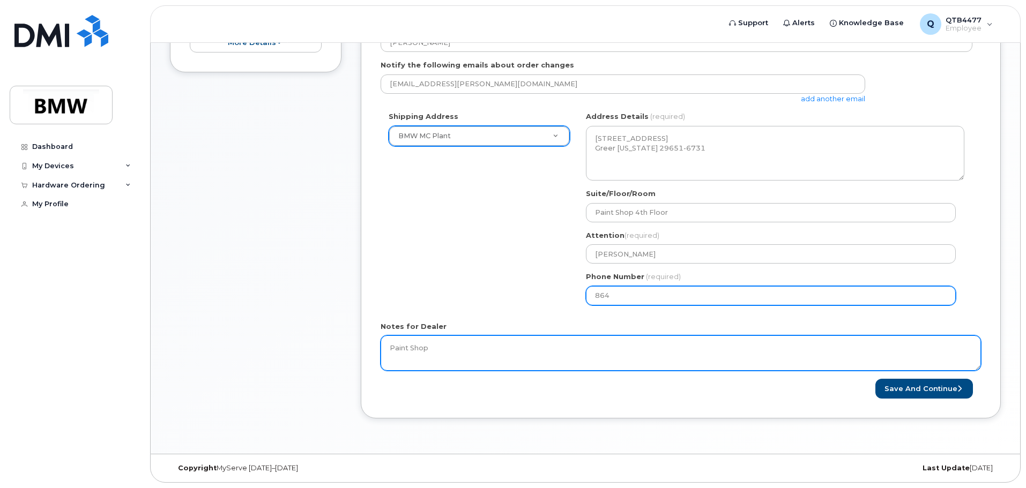
type input "864"
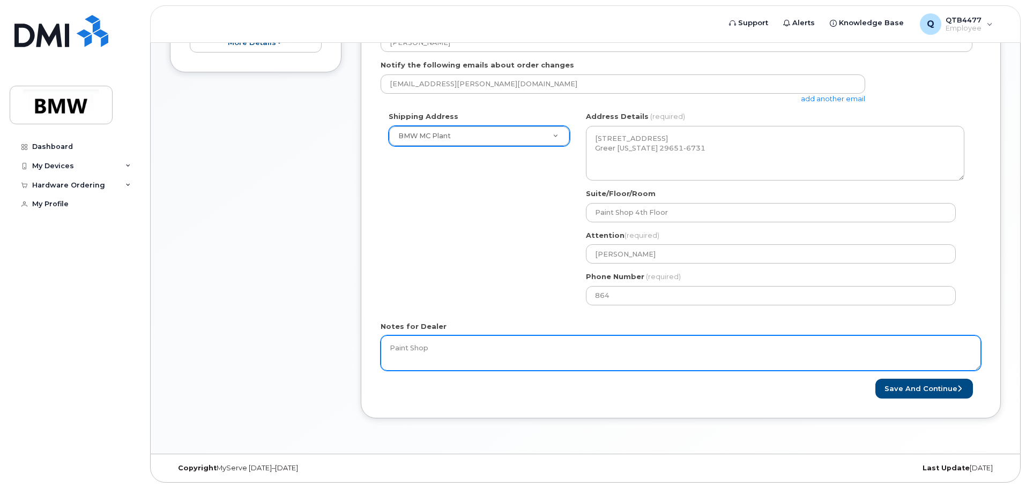
click at [518, 357] on textarea "Paint Shop" at bounding box center [681, 353] width 601 height 35
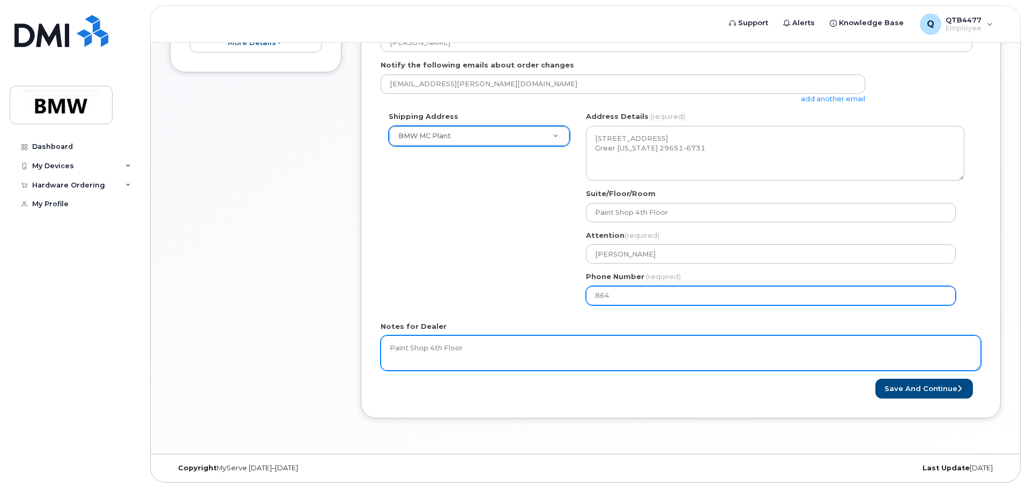
type textarea "Paint Shop 4th Floor"
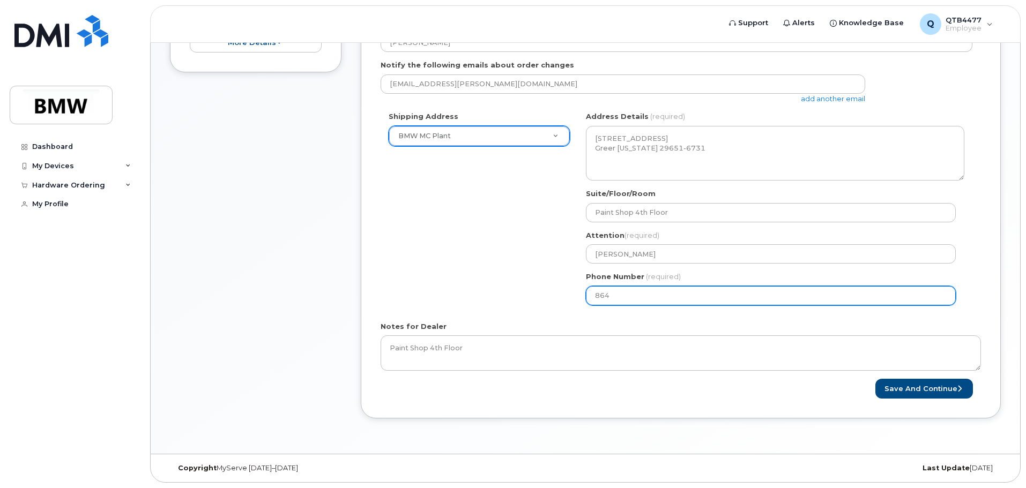
click at [625, 291] on input "864" at bounding box center [771, 295] width 370 height 19
click at [661, 305] on input "Phone Number" at bounding box center [771, 295] width 370 height 19
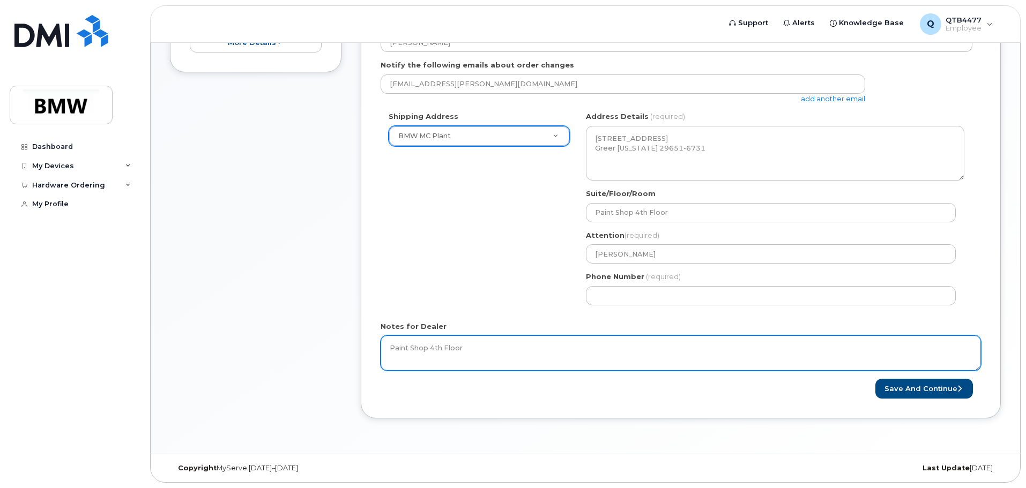
click at [485, 350] on textarea "Paint Shop 4th Floor" at bounding box center [681, 353] width 601 height 35
click at [477, 354] on textarea "Paint Shop 4th Floor" at bounding box center [681, 353] width 601 height 35
paste textarea "89049032005008882600079131394315"
click at [448, 367] on textarea "Paint Shop 4th Floor 89049032005008882600079131394315" at bounding box center [681, 353] width 601 height 35
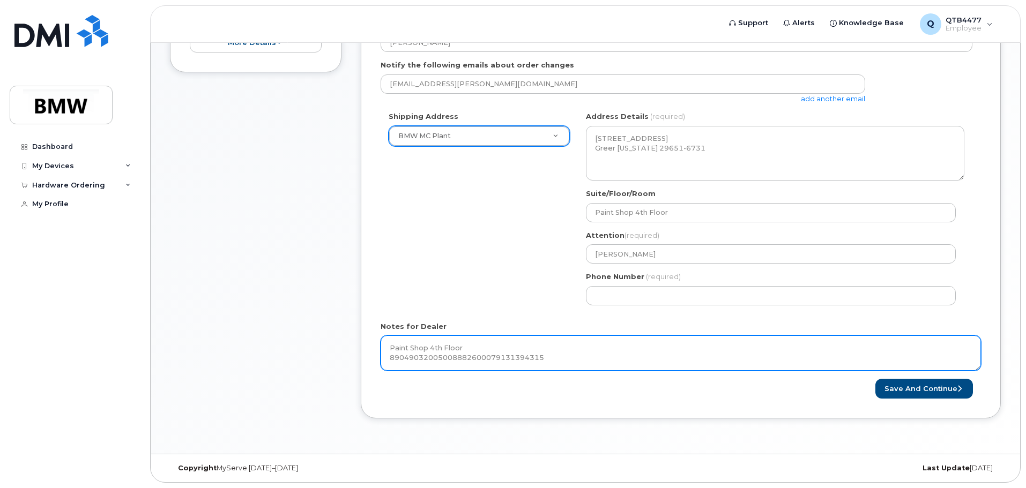
paste textarea "35 189092 662918 8"
type textarea "Paint Shop 4th Floor 89049032005008882600079131394315 35 189092 662918 8"
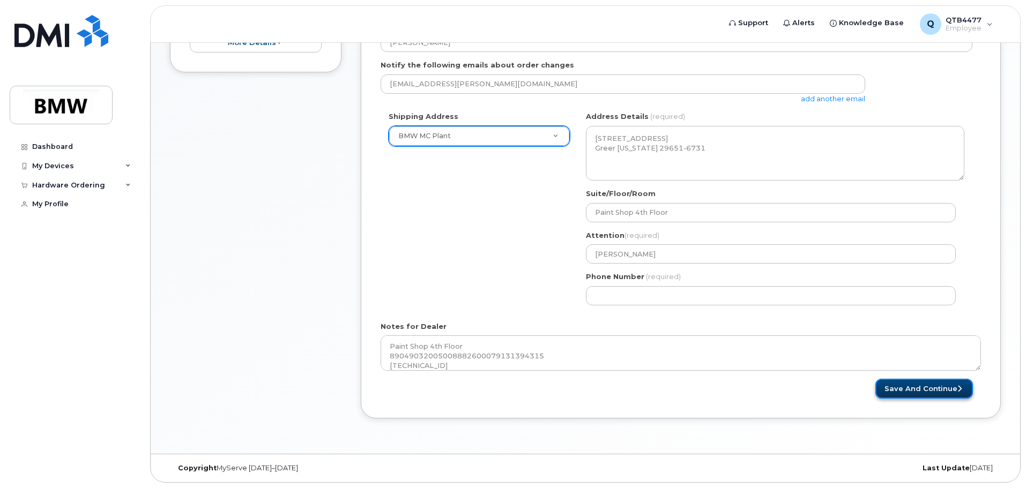
click at [933, 389] on button "Save and Continue" at bounding box center [925, 389] width 98 height 20
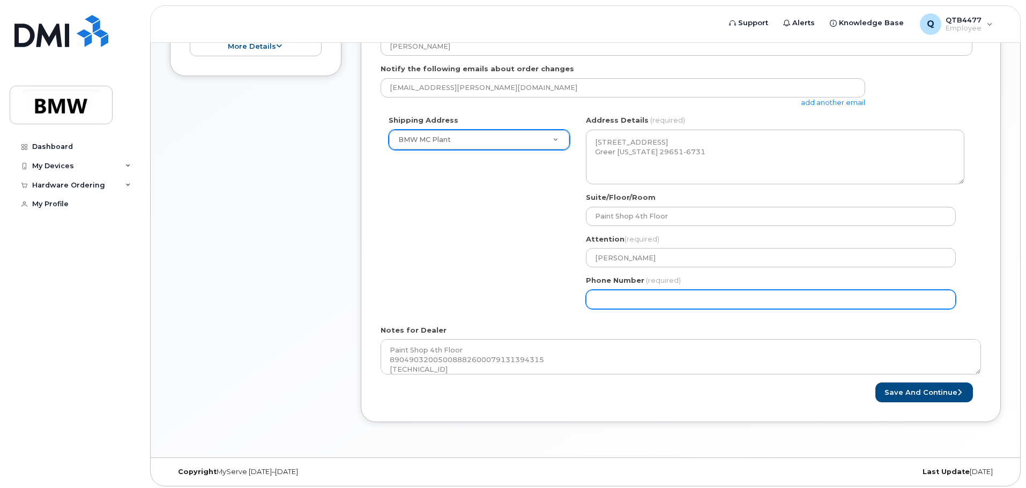
scroll to position [288, 0]
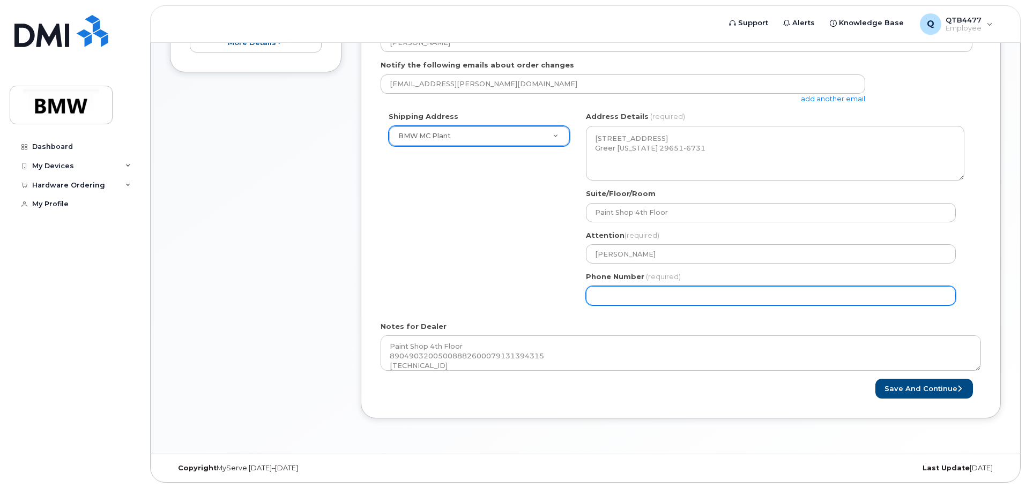
click at [658, 296] on input "Phone Number" at bounding box center [771, 295] width 370 height 19
click at [590, 293] on input "Phone Number" at bounding box center [771, 295] width 370 height 19
click at [671, 293] on input "Phone Number" at bounding box center [771, 295] width 370 height 19
drag, startPoint x: 611, startPoint y: 295, endPoint x: 627, endPoint y: 295, distance: 15.6
click at [613, 295] on input "Phone Number" at bounding box center [771, 295] width 370 height 19
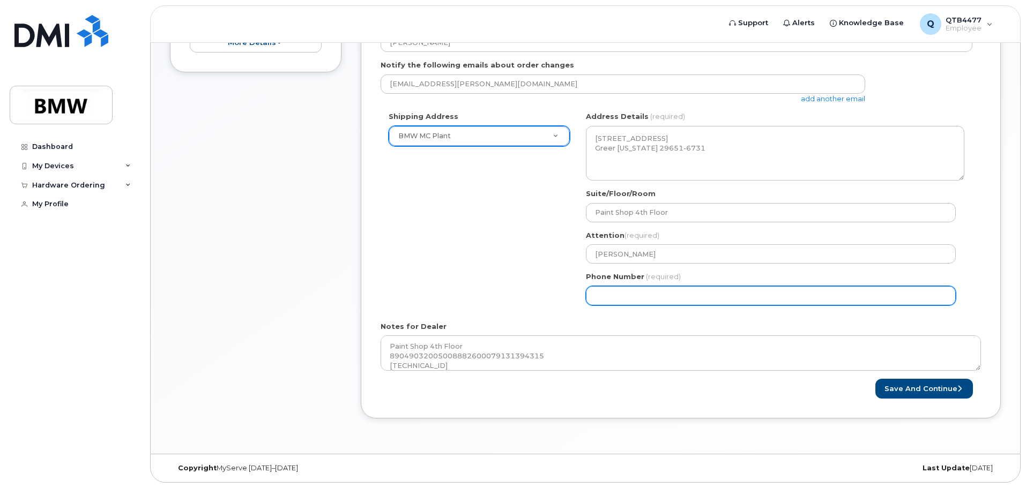
select select
type input "8642753269"
click at [876, 379] on button "Save and Continue" at bounding box center [925, 389] width 98 height 20
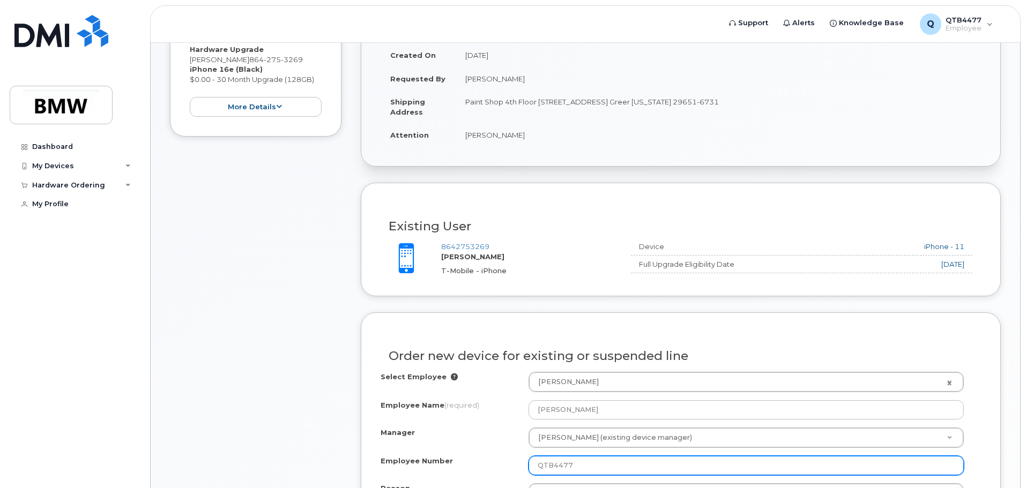
scroll to position [375, 0]
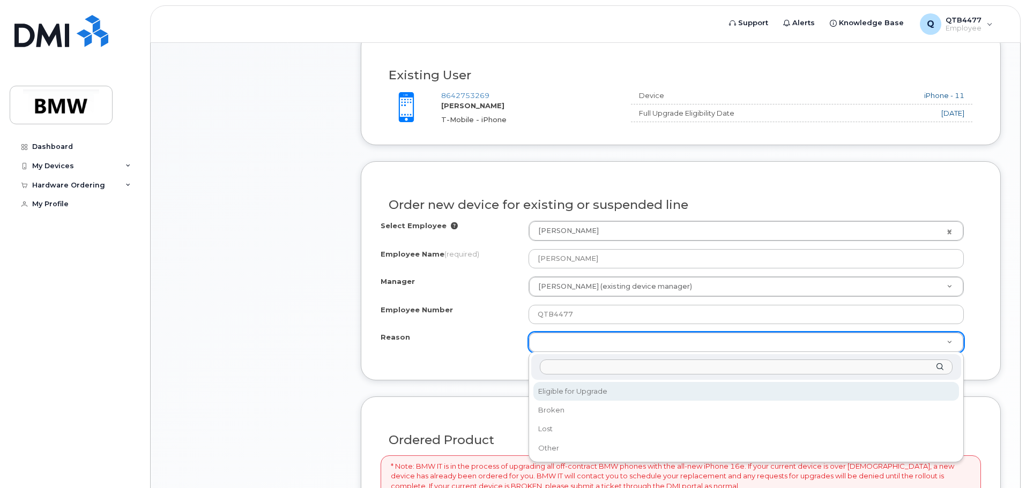
select select "eligible_for_upgrade"
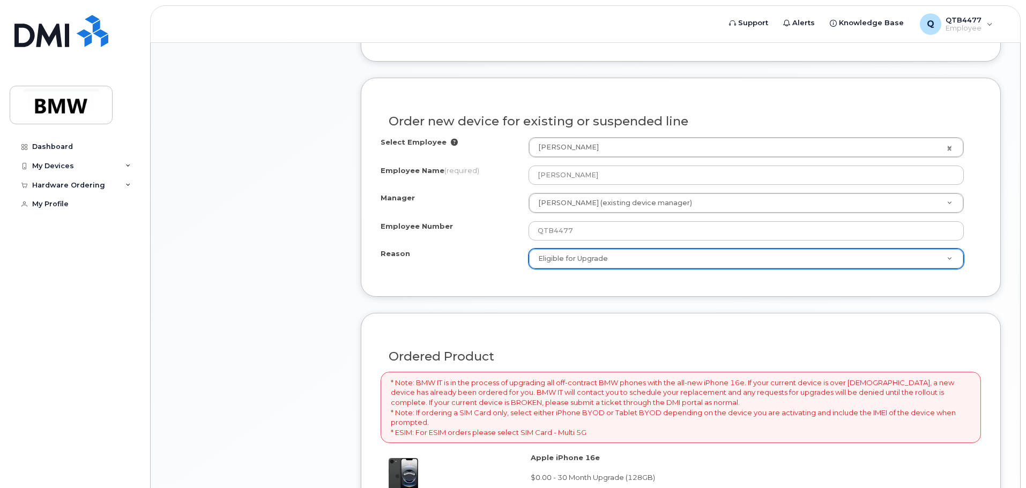
scroll to position [697, 0]
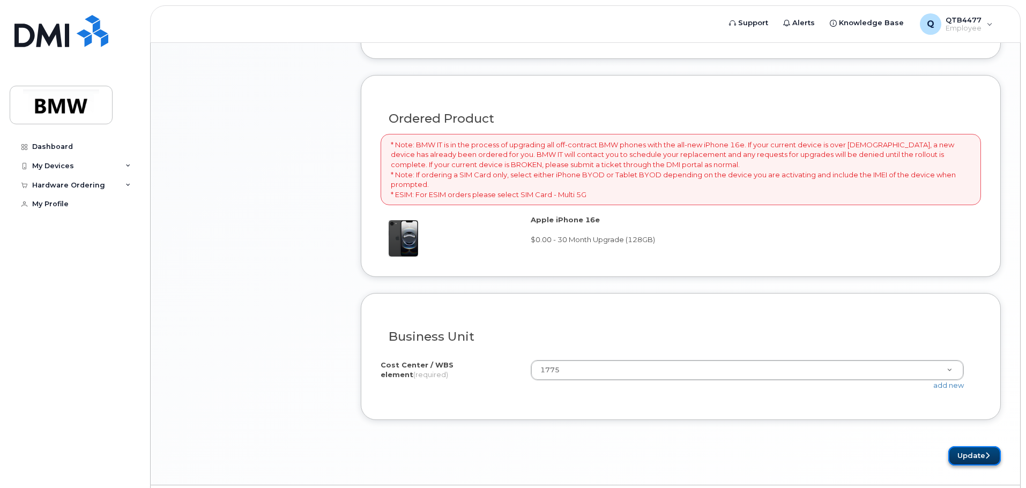
click at [963, 456] on button "Update" at bounding box center [974, 457] width 53 height 20
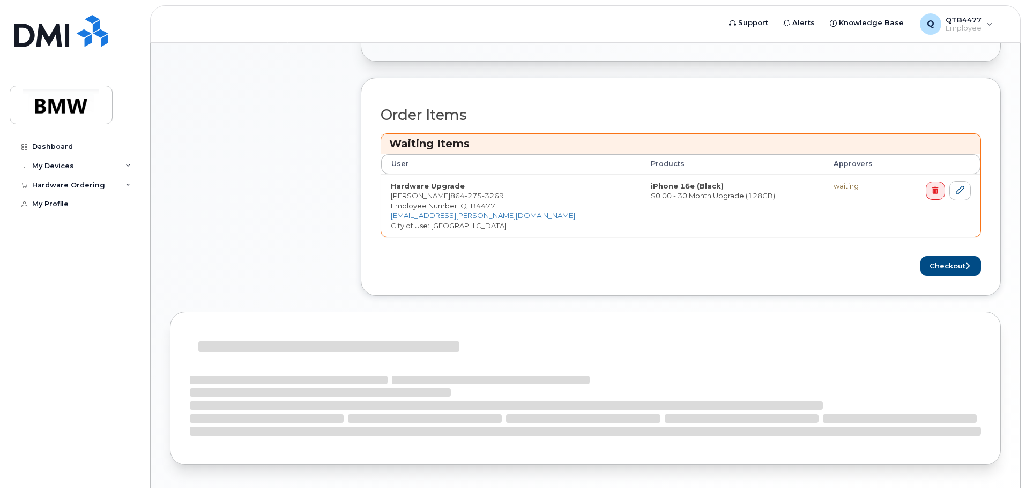
scroll to position [253, 0]
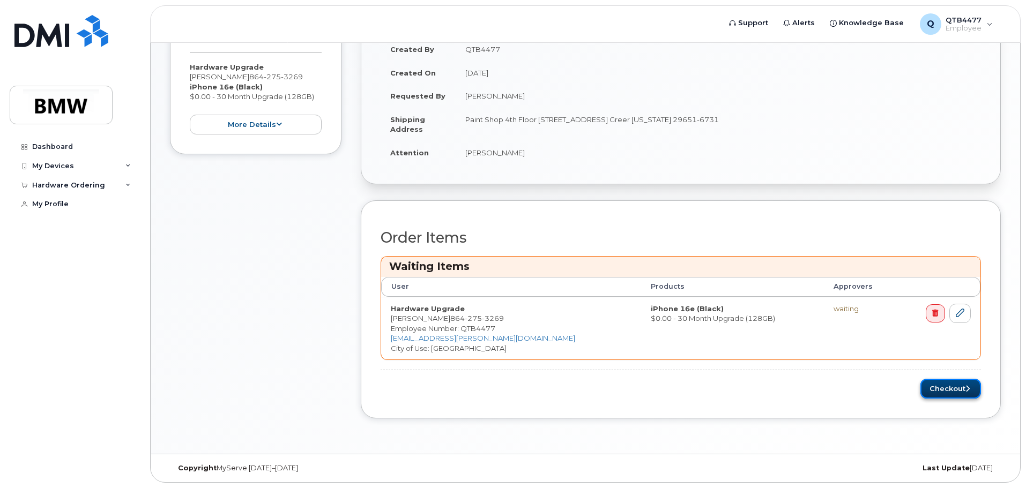
click at [949, 390] on button "Checkout" at bounding box center [951, 389] width 61 height 20
